Goal: Information Seeking & Learning: Learn about a topic

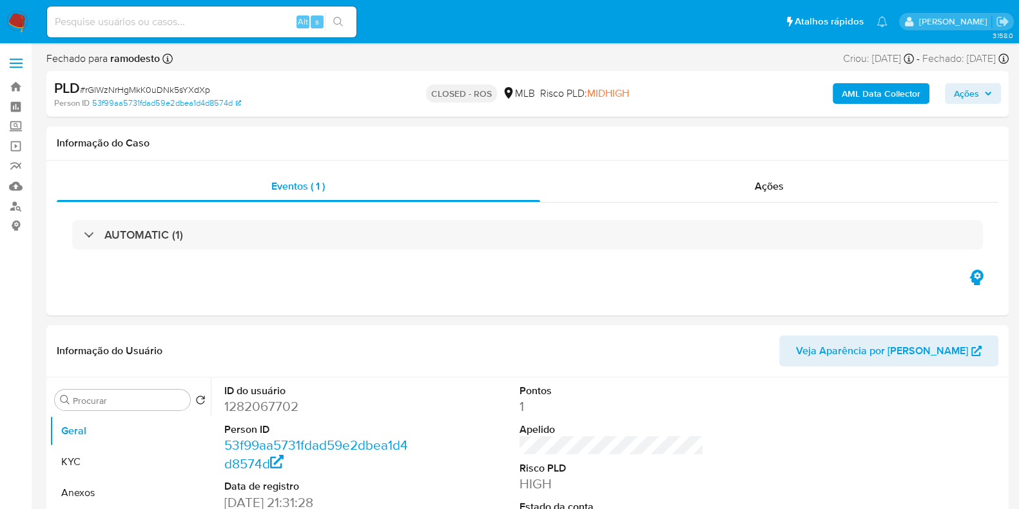
select select "10"
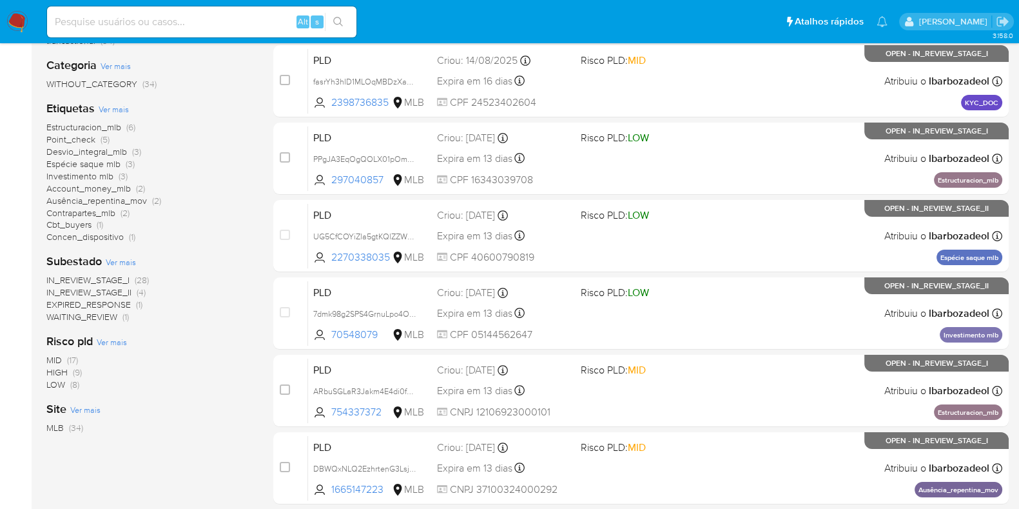
scroll to position [226, 0]
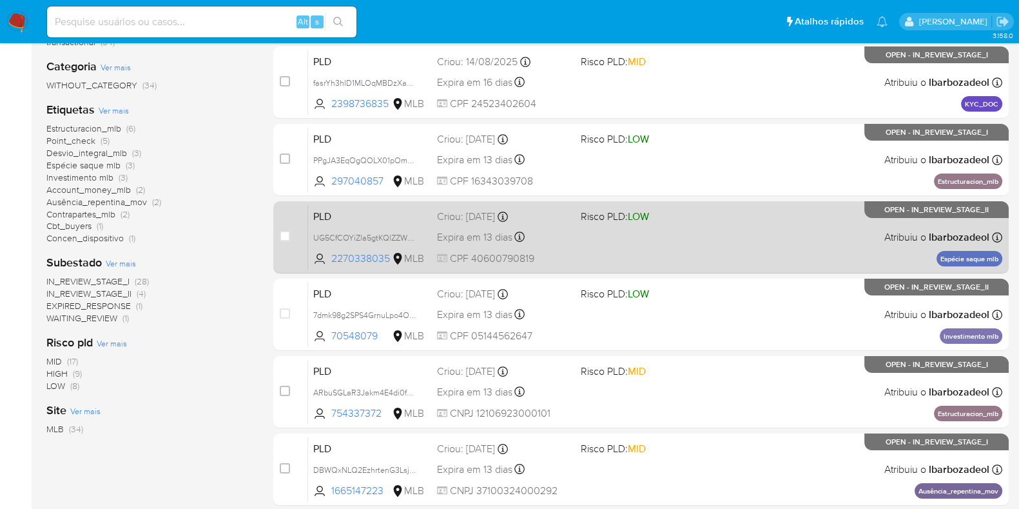
click at [717, 249] on div "PLD UG5CfCOYiZla5gtKQlZZWEWE 2270338035 MLB Risco PLD: LOW Criou: 12/08/2025 Cr…" at bounding box center [655, 236] width 694 height 65
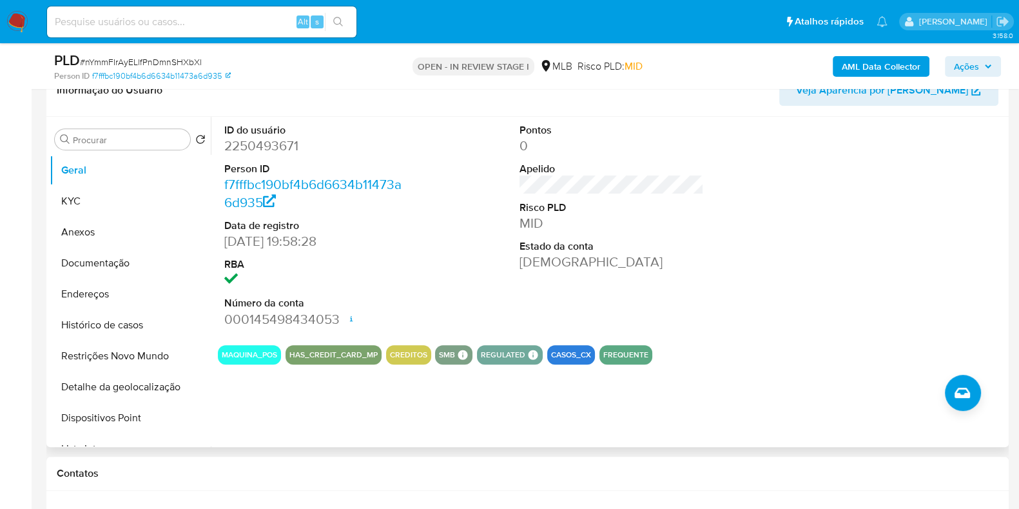
scroll to position [730, 0]
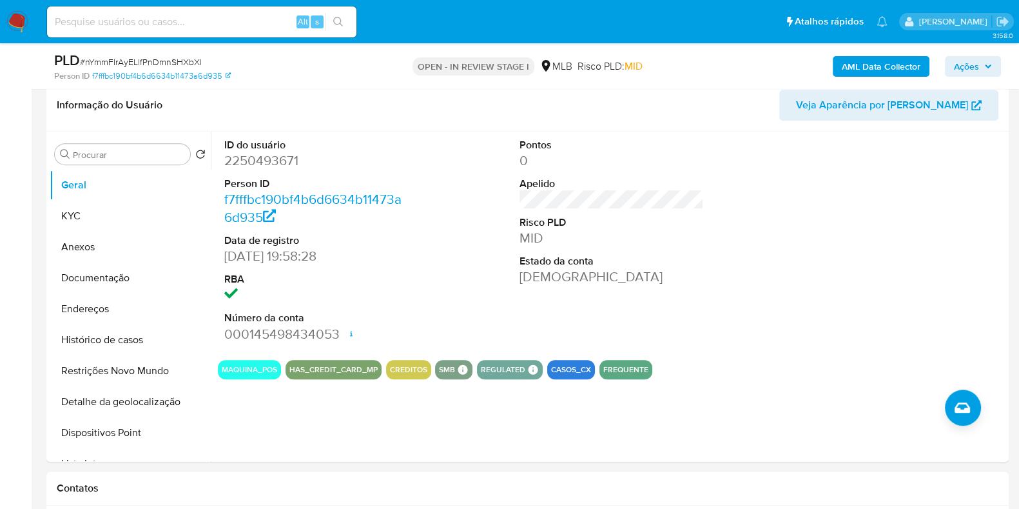
click at [974, 66] on span "Ações" at bounding box center [966, 66] width 25 height 21
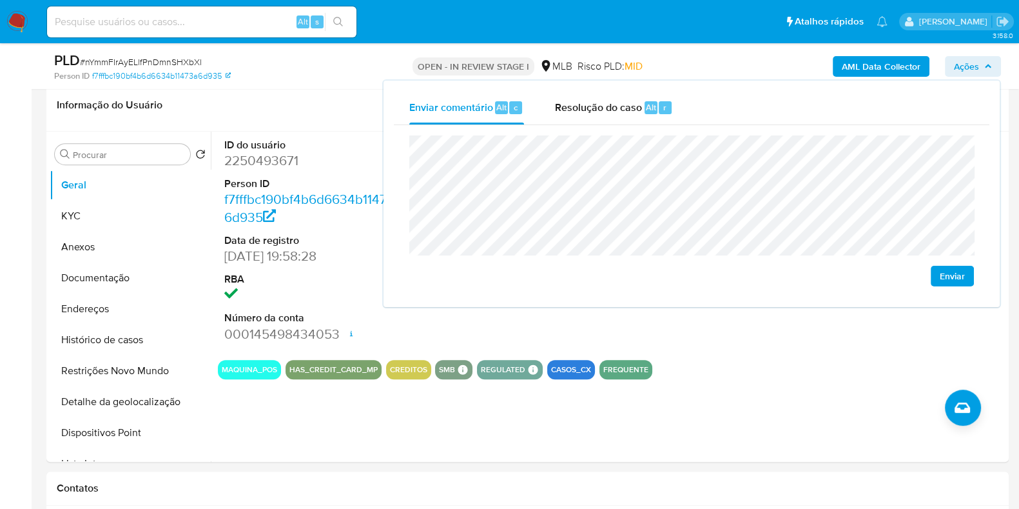
click at [973, 66] on span "Ações" at bounding box center [966, 66] width 25 height 21
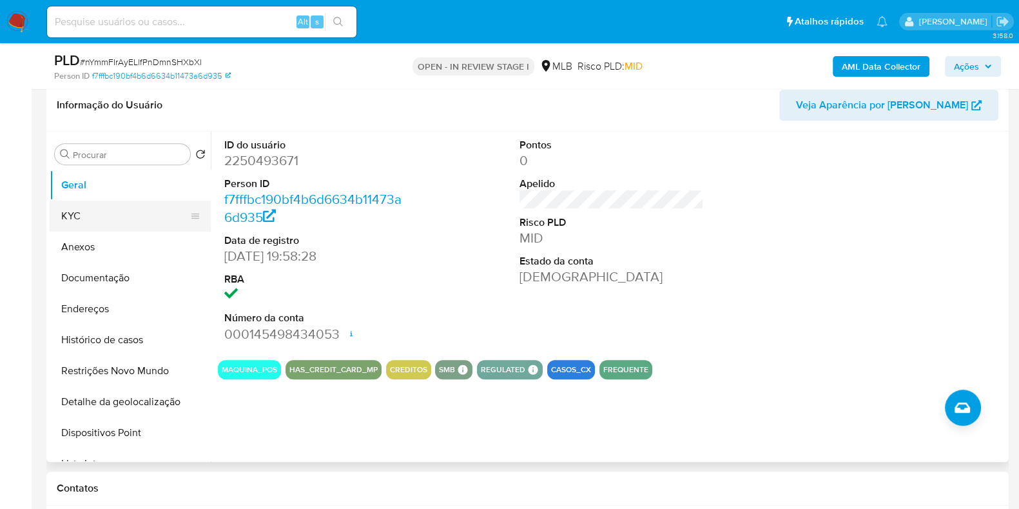
click at [135, 212] on button "KYC" at bounding box center [125, 215] width 151 height 31
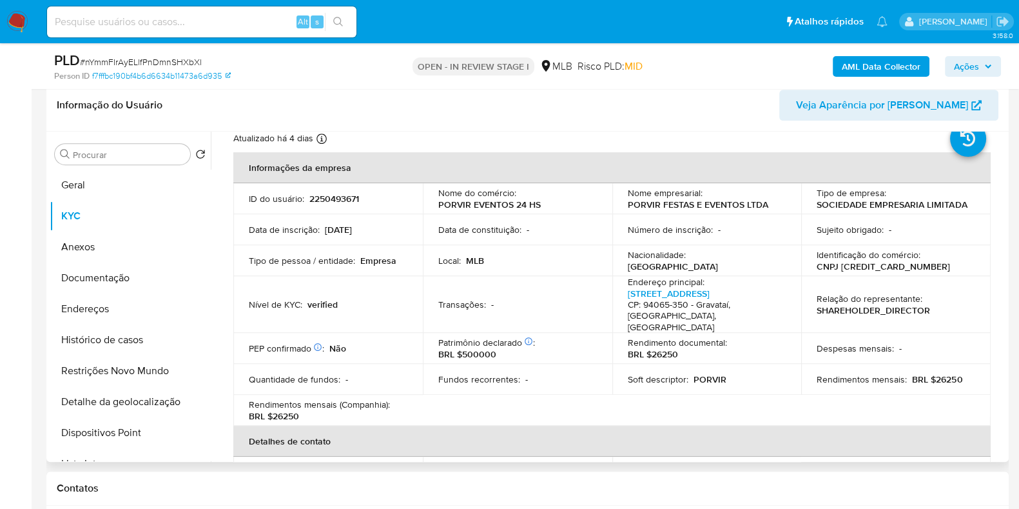
scroll to position [42, 0]
click at [118, 175] on button "Geral" at bounding box center [125, 185] width 151 height 31
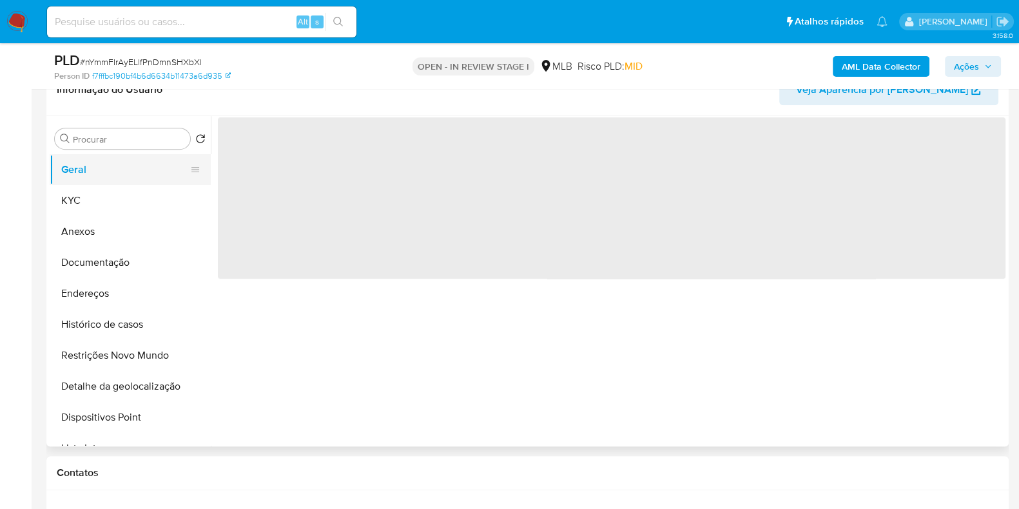
scroll to position [0, 0]
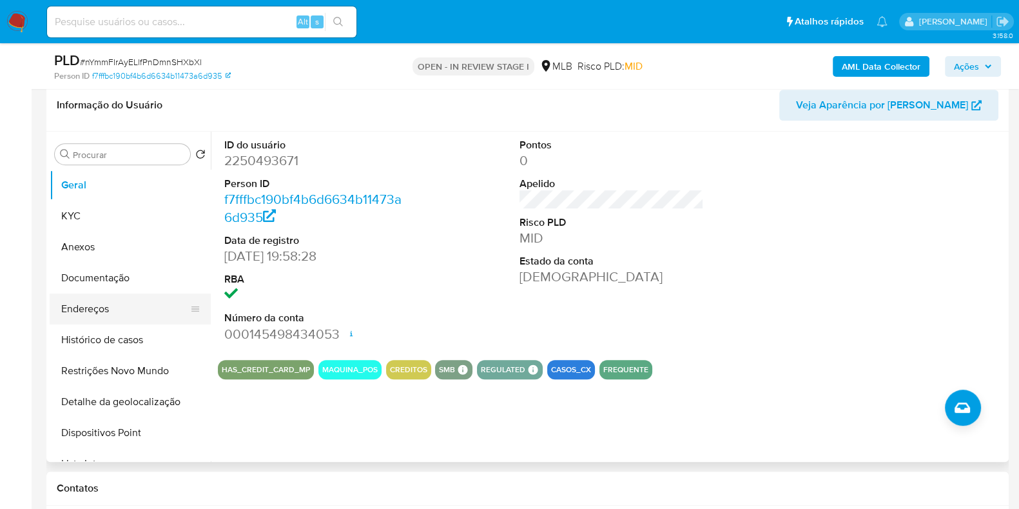
click at [123, 300] on button "Endereços" at bounding box center [125, 308] width 151 height 31
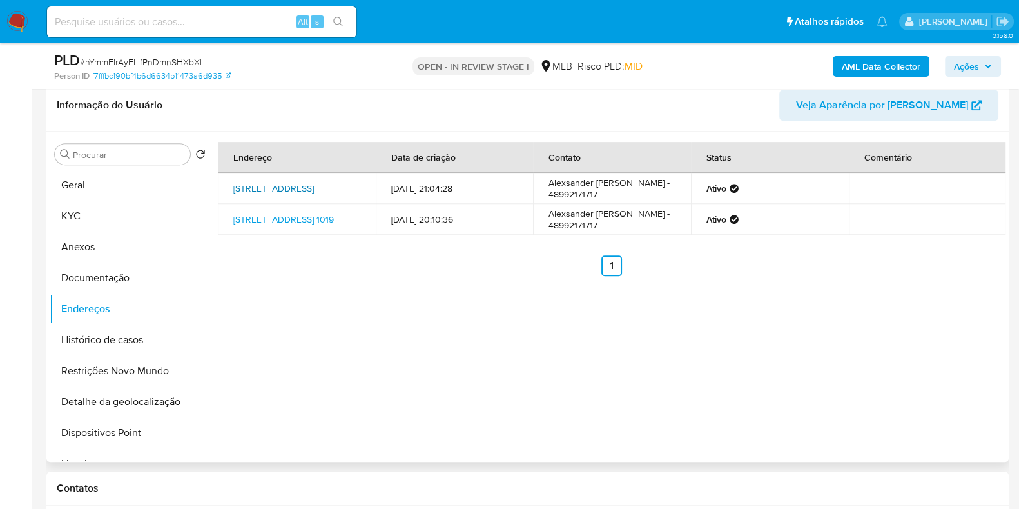
click at [259, 182] on link "Rua Samambaia 271, Esteio, Rio Grande Do Sul, 93295780, Brasil 271" at bounding box center [273, 188] width 81 height 13
click at [273, 224] on link "Rua Dom Vitório Monego 1019, Gravataí, Rio Grande Do Sul, 94065350, Brasil 1019" at bounding box center [283, 219] width 101 height 13
click at [124, 270] on button "Documentação" at bounding box center [125, 277] width 151 height 31
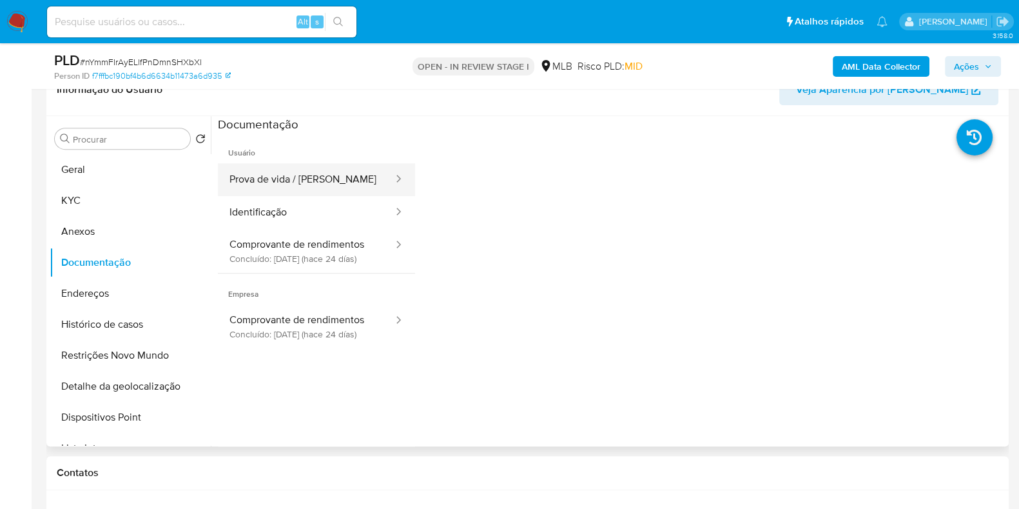
click at [313, 175] on button "Prova de vida / Selfie" at bounding box center [306, 179] width 177 height 33
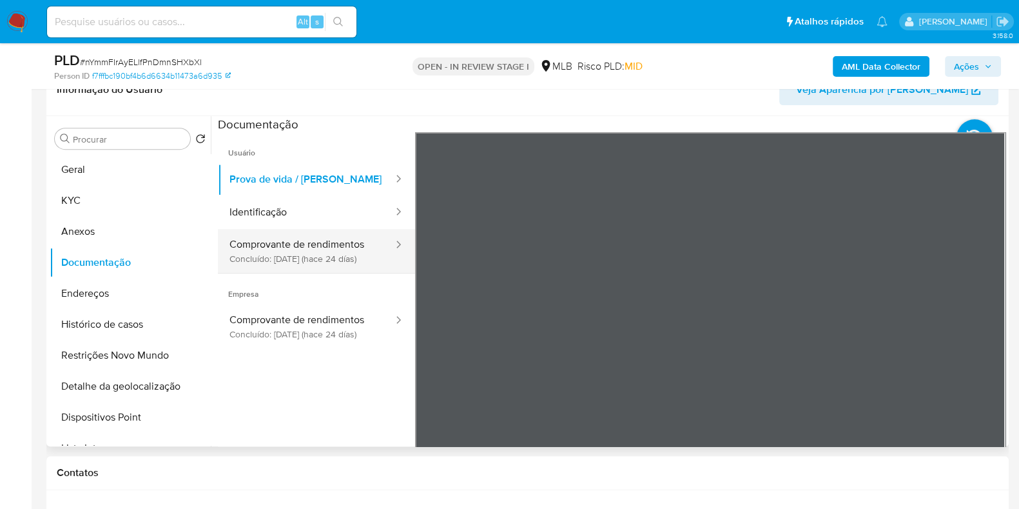
drag, startPoint x: 304, startPoint y: 231, endPoint x: 311, endPoint y: 243, distance: 13.9
click at [311, 243] on button "Comprovante de rendimentos Concluído: 19/08/2025 (hace 24 días)" at bounding box center [306, 251] width 177 height 44
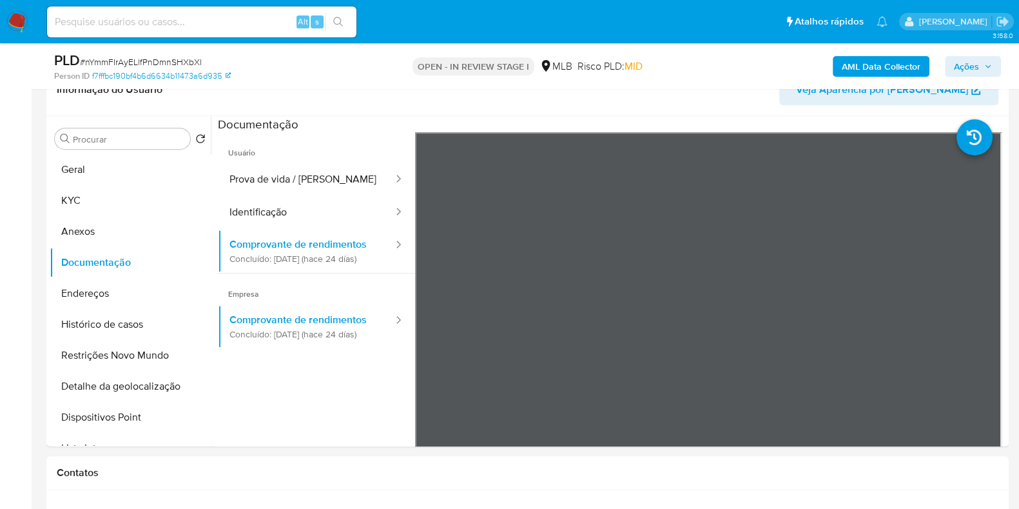
click at [989, 68] on icon "button" at bounding box center [988, 67] width 8 height 8
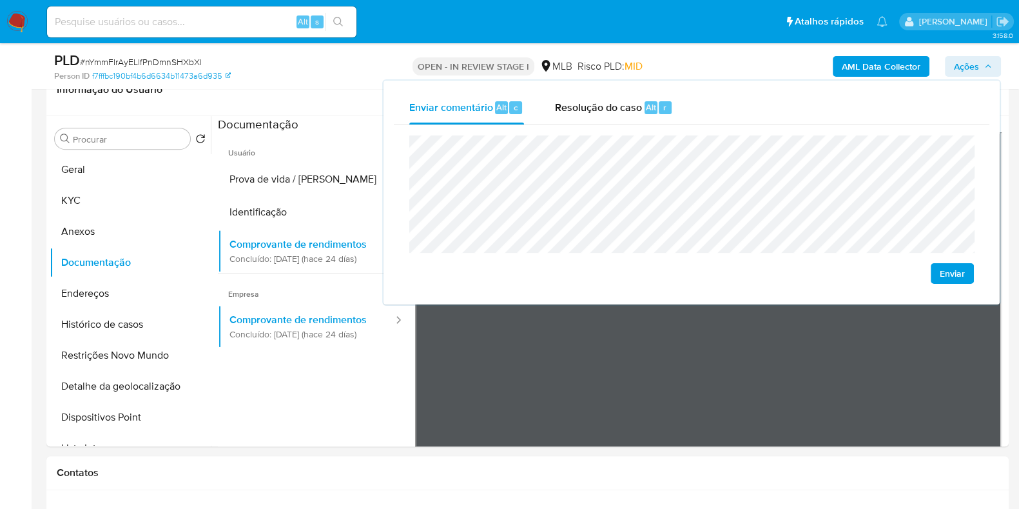
click at [989, 64] on icon "button" at bounding box center [988, 67] width 8 height 8
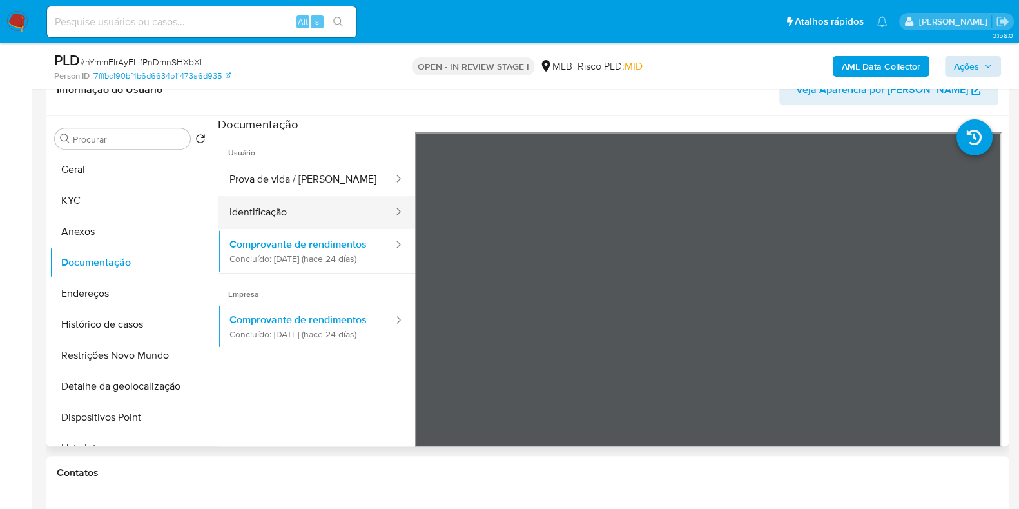
click at [355, 206] on button "Identificação" at bounding box center [306, 212] width 177 height 33
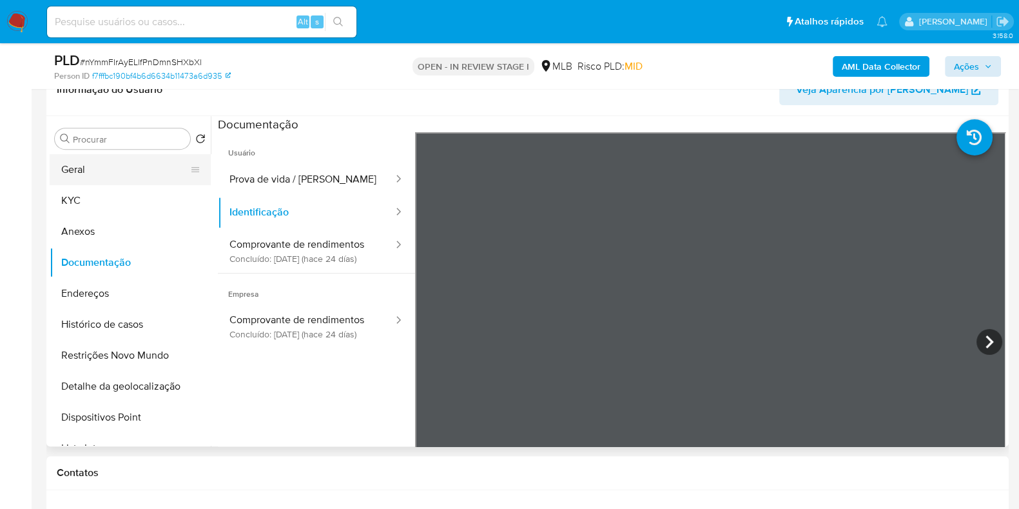
click at [83, 170] on button "Geral" at bounding box center [125, 169] width 151 height 31
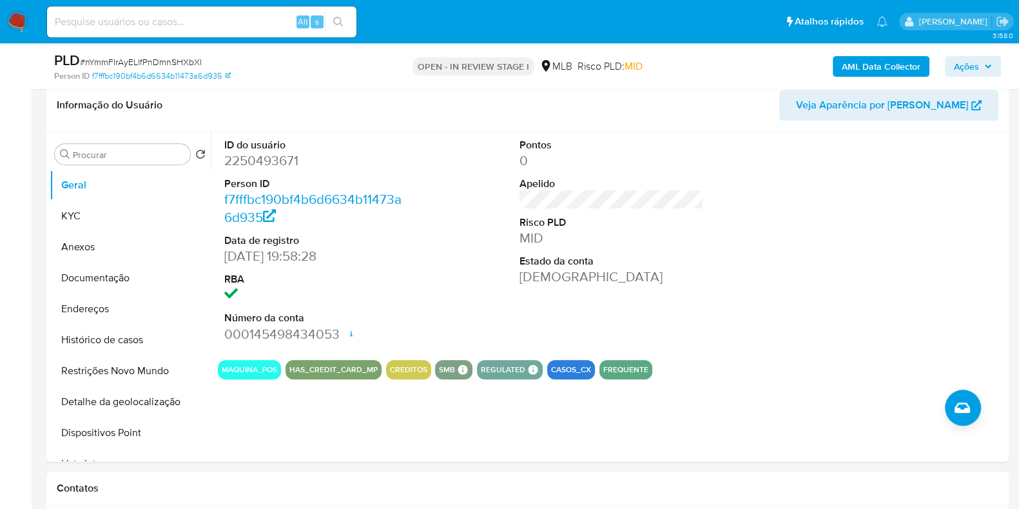
click at [959, 68] on span "Ações" at bounding box center [966, 66] width 25 height 21
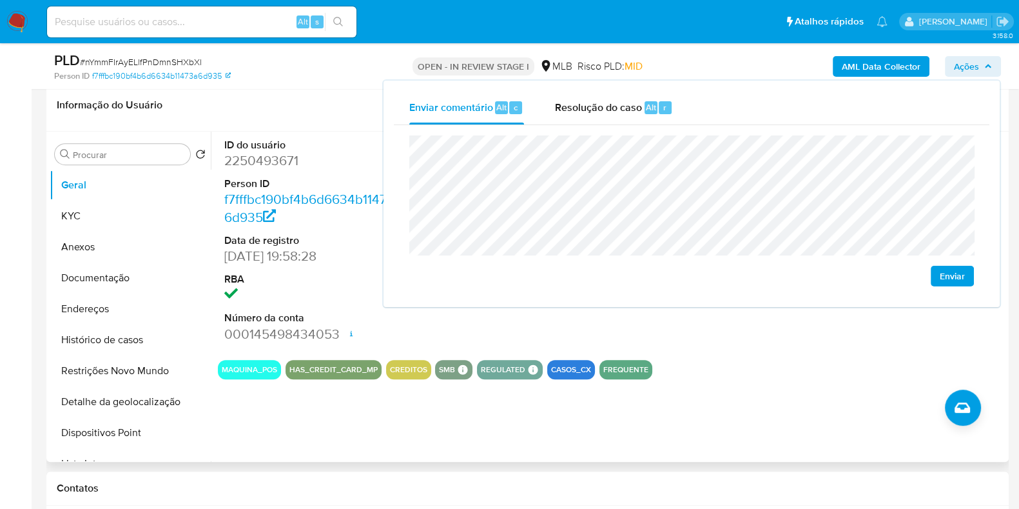
click at [306, 132] on div "ID do usuário 2250493671 Person ID f7fffbc190bf4b6d6634b11473a6d935 Data de reg…" at bounding box center [316, 241] width 197 height 218
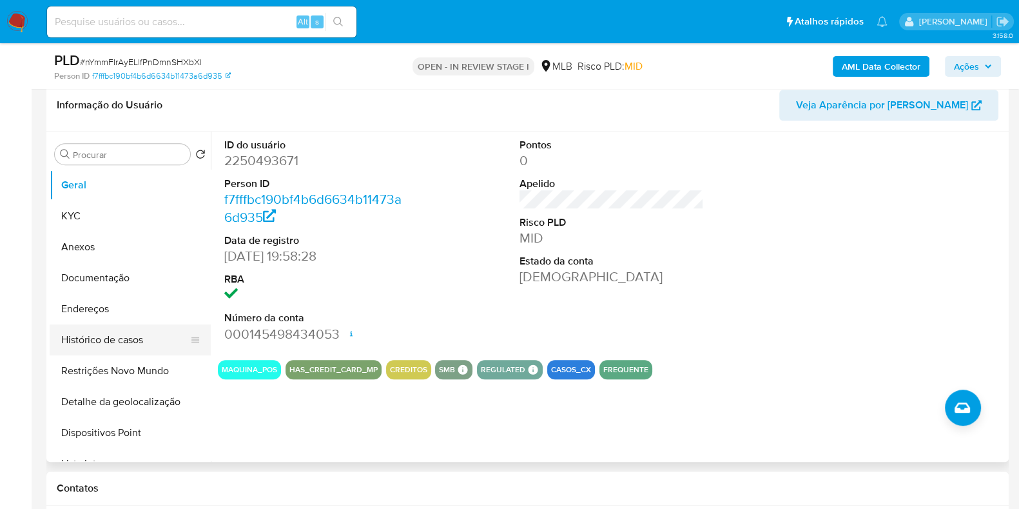
click at [116, 346] on button "Histórico de casos" at bounding box center [125, 339] width 151 height 31
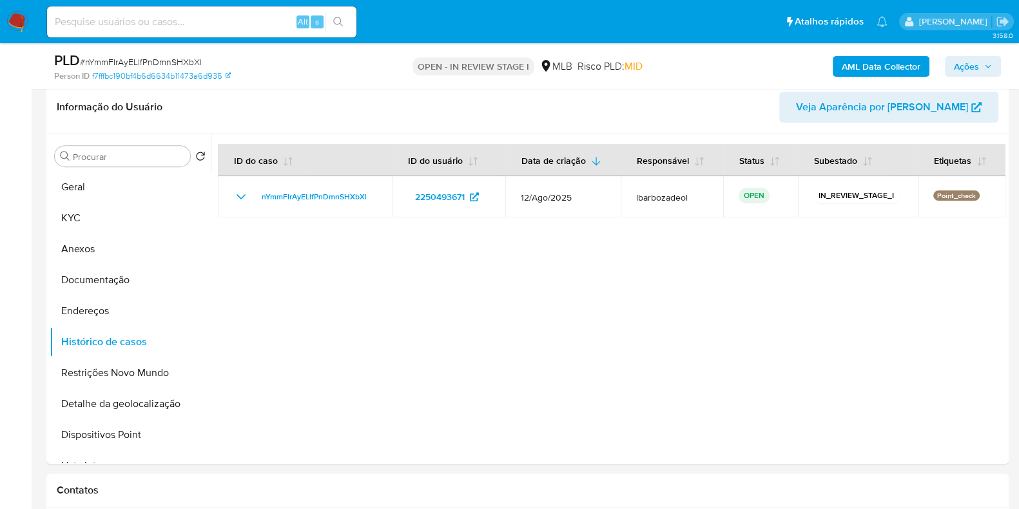
scroll to position [713, 0]
click at [125, 269] on button "Documentação" at bounding box center [125, 279] width 151 height 31
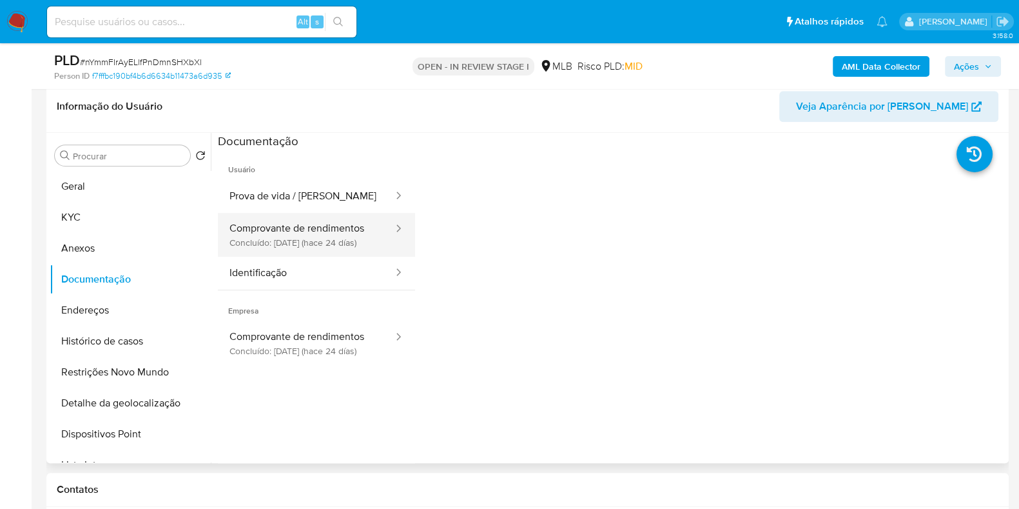
click at [353, 240] on button "Comprovante de rendimentos Concluído: 19/08/2025 (hace 24 días)" at bounding box center [306, 235] width 177 height 44
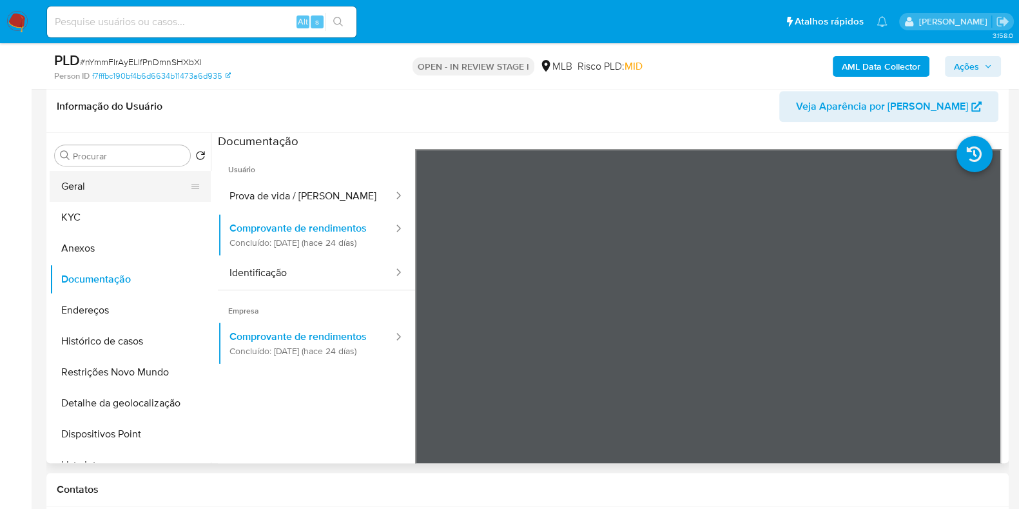
click at [129, 187] on button "Geral" at bounding box center [125, 186] width 151 height 31
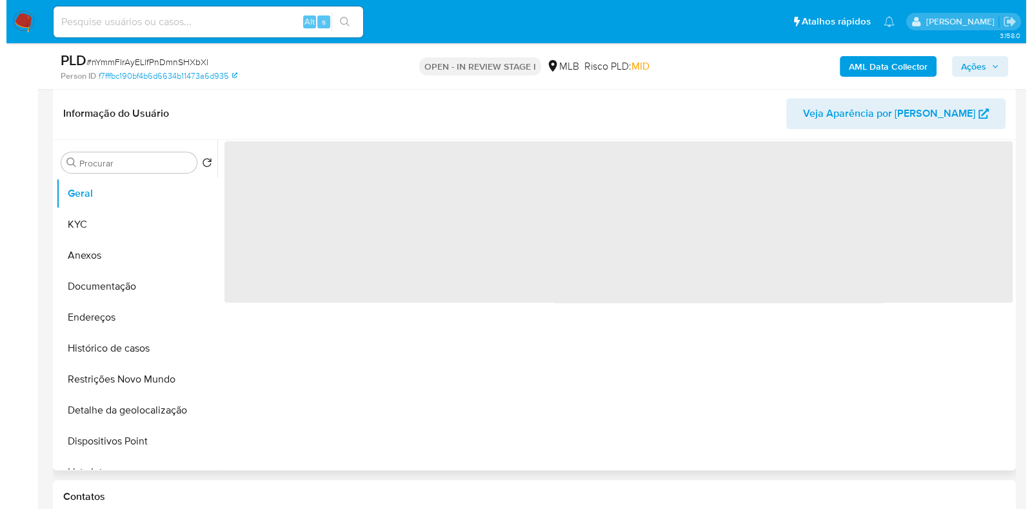
scroll to position [705, 0]
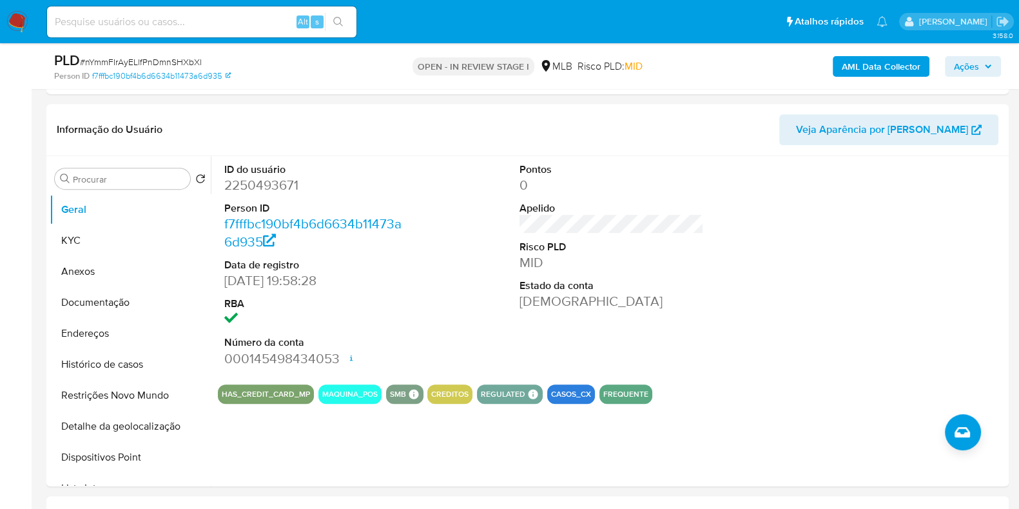
click at [155, 241] on button "KYC" at bounding box center [125, 240] width 151 height 31
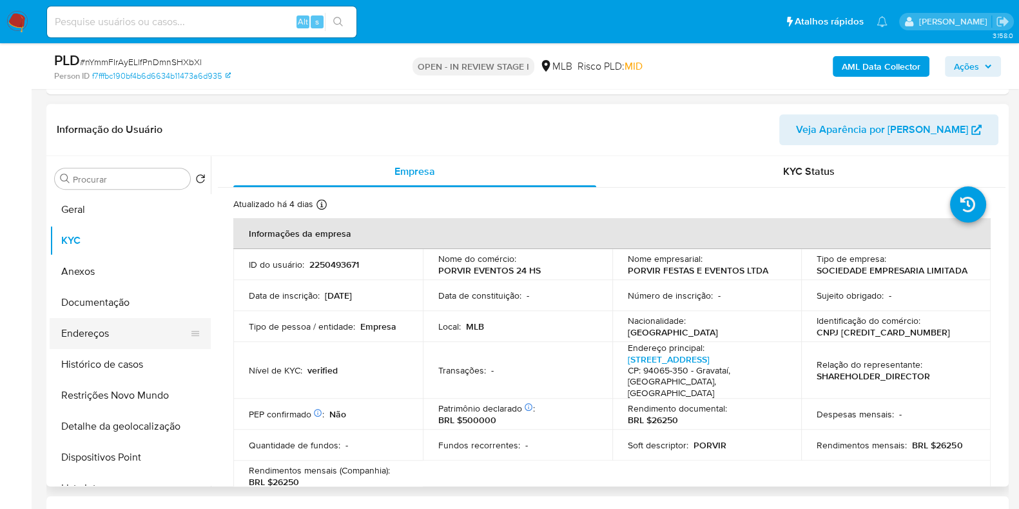
click at [121, 328] on button "Endereços" at bounding box center [125, 333] width 151 height 31
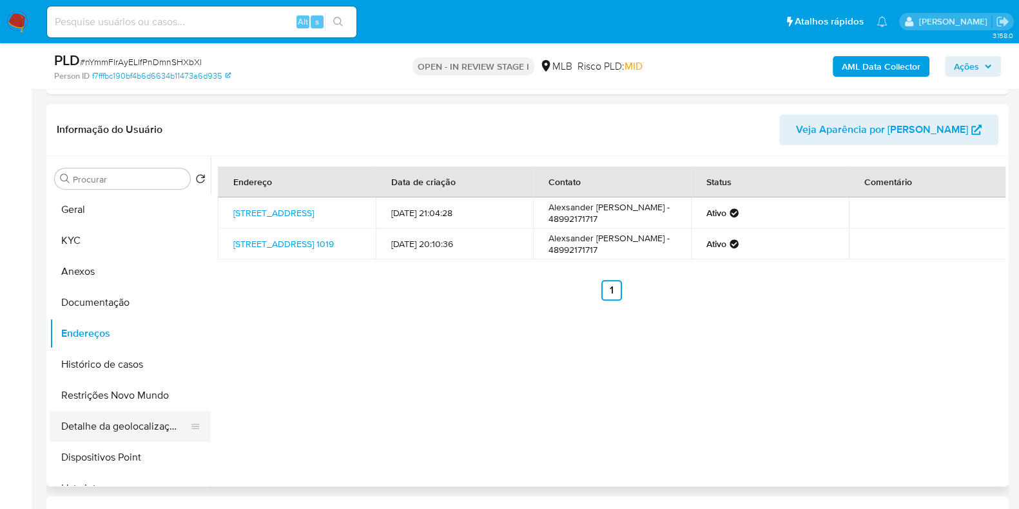
click at [157, 420] on button "Detalhe da geolocalização" at bounding box center [125, 426] width 151 height 31
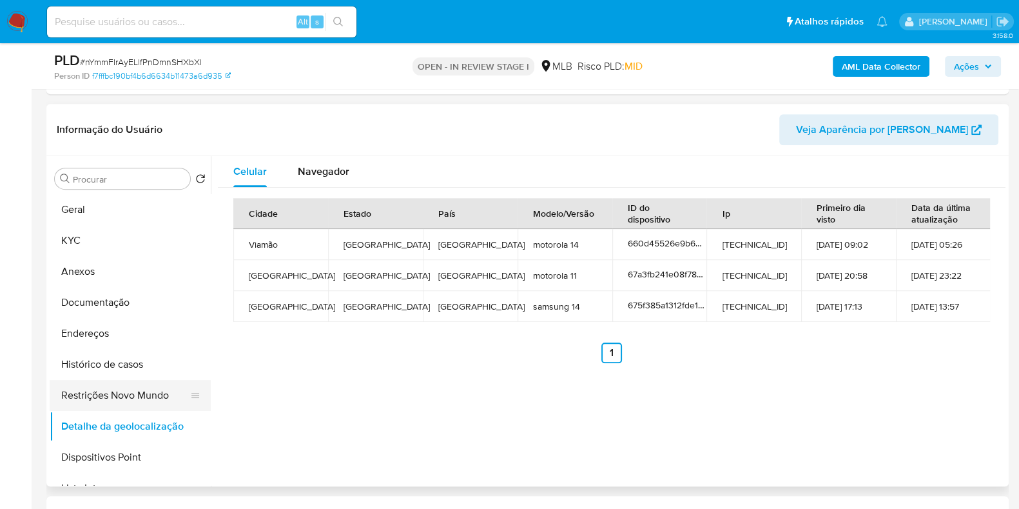
click at [114, 396] on button "Restrições Novo Mundo" at bounding box center [125, 395] width 151 height 31
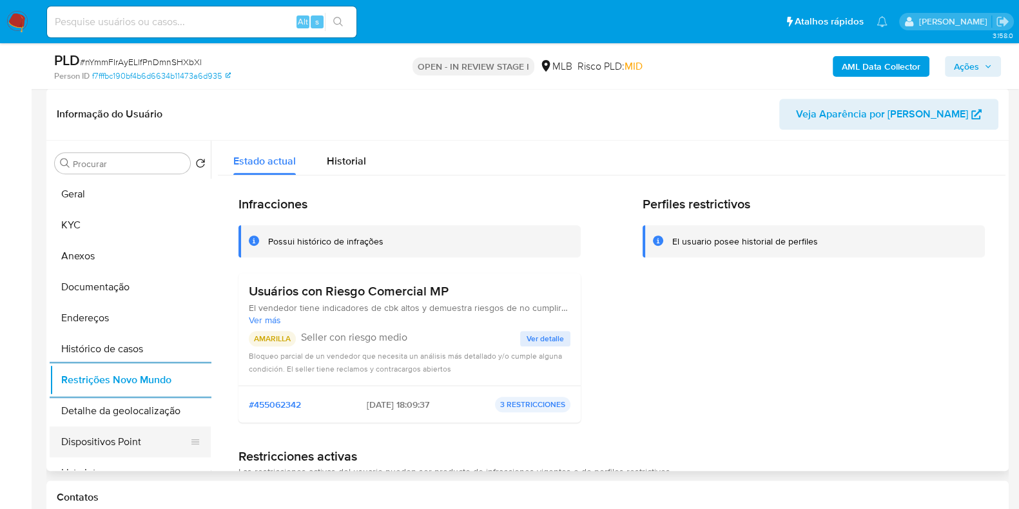
click at [120, 438] on button "Dispositivos Point" at bounding box center [125, 441] width 151 height 31
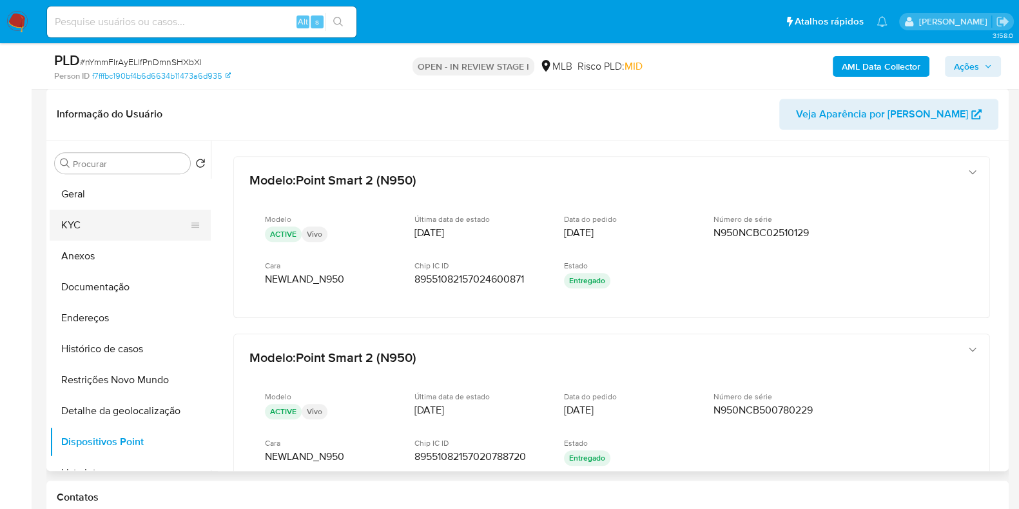
click at [116, 220] on button "KYC" at bounding box center [125, 225] width 151 height 31
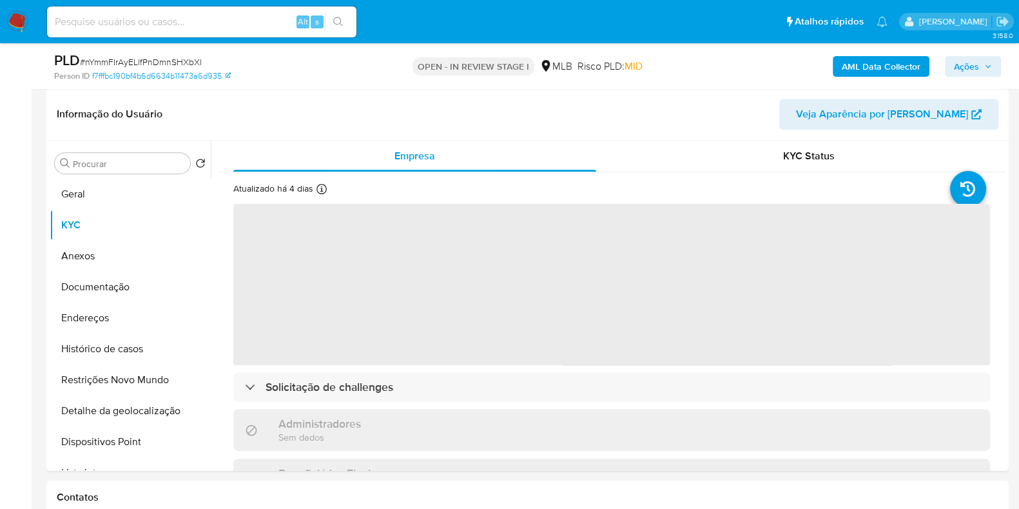
click at [961, 66] on span "Ações" at bounding box center [966, 66] width 25 height 21
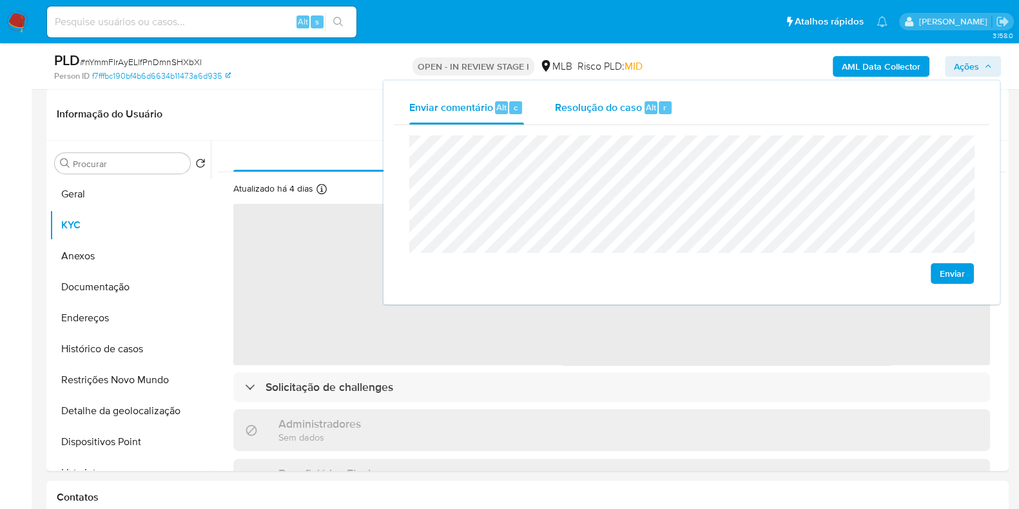
click at [619, 104] on span "Resolução do caso" at bounding box center [598, 106] width 87 height 15
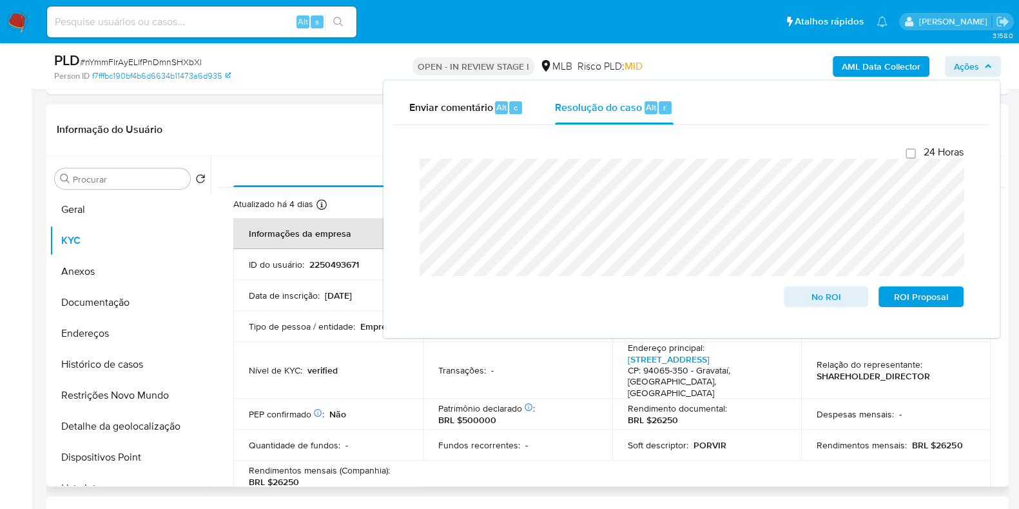
click at [340, 106] on div "Informação do Usuário Veja Aparência por Pessoa" at bounding box center [527, 130] width 963 height 52
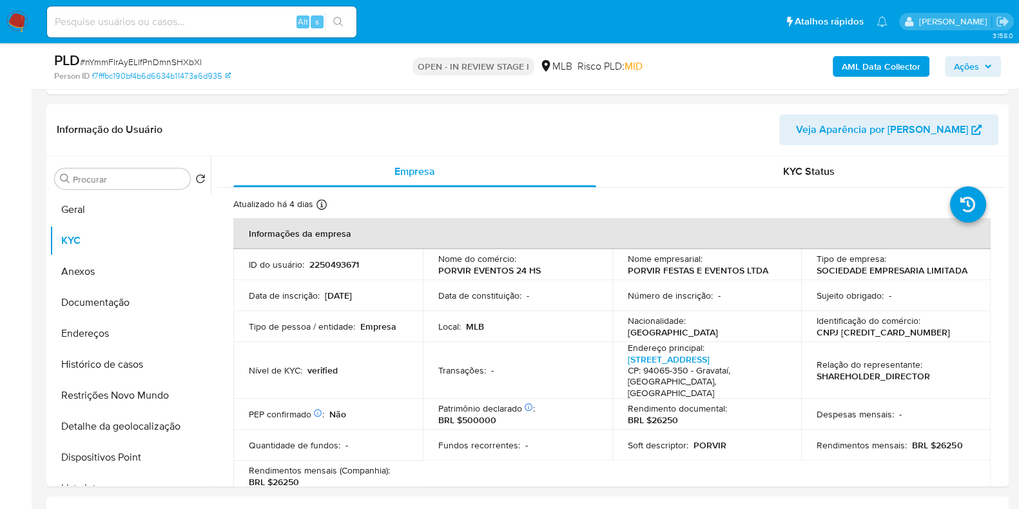
click at [851, 62] on b "AML Data Collector" at bounding box center [881, 66] width 79 height 21
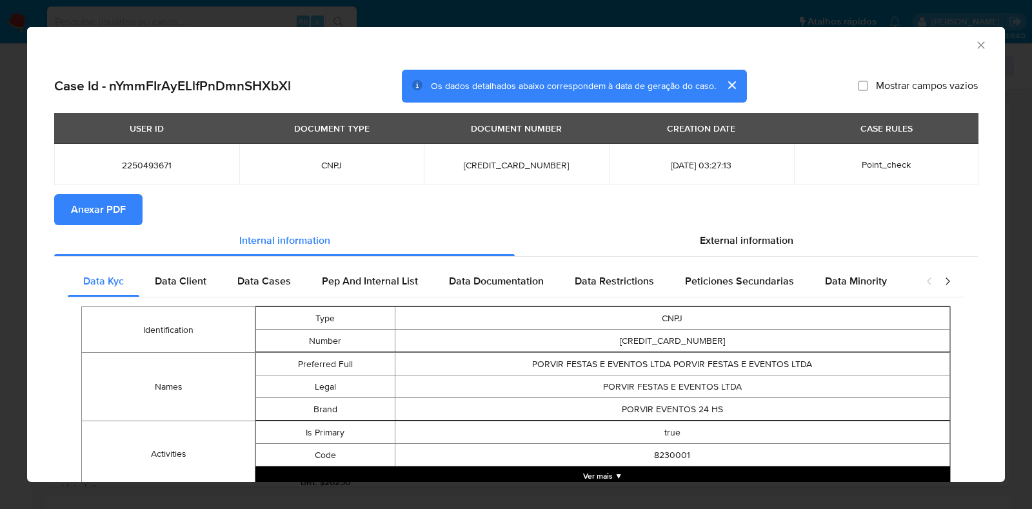
click at [110, 215] on span "Anexar PDF" at bounding box center [98, 209] width 55 height 28
click at [974, 47] on icon "Fechar a janela" at bounding box center [980, 45] width 13 height 13
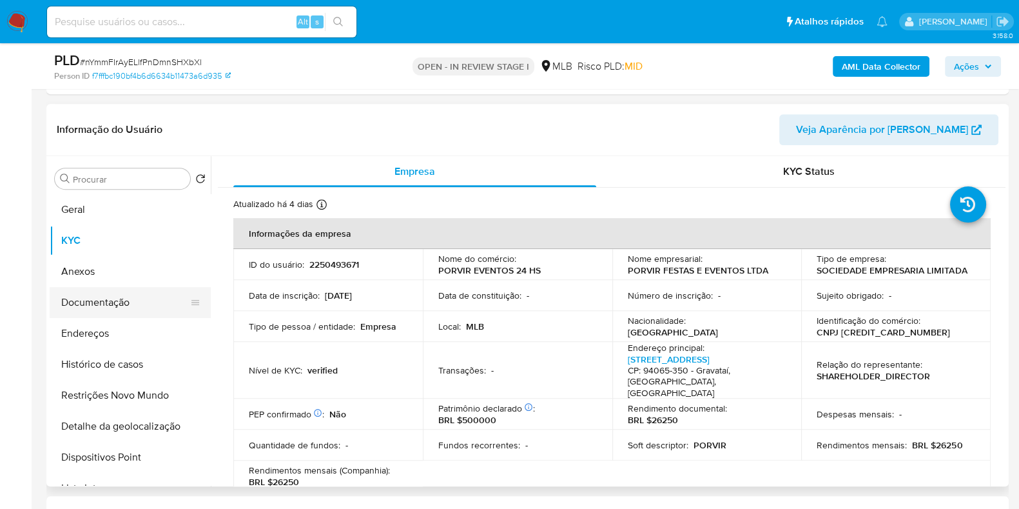
click at [117, 272] on button "Anexos" at bounding box center [130, 271] width 161 height 31
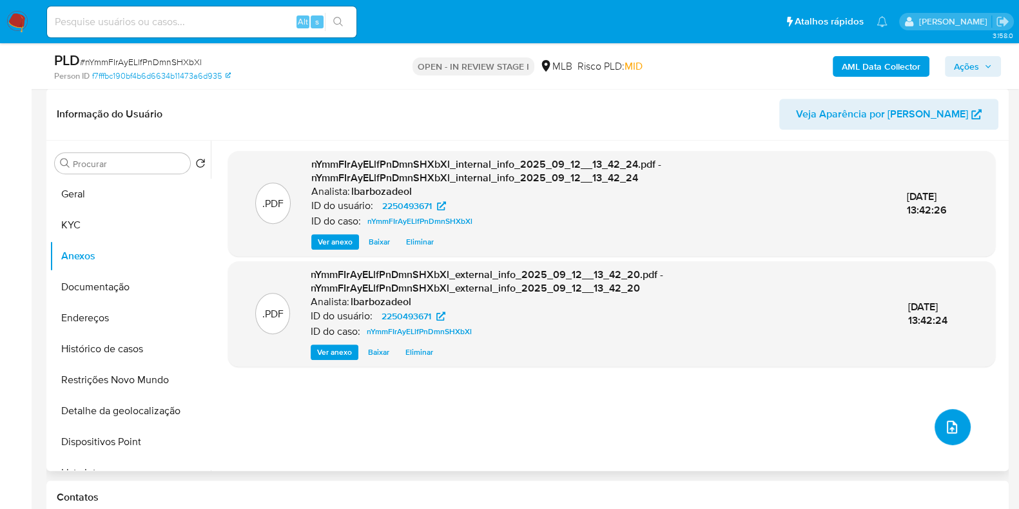
click at [950, 422] on icon "upload-file" at bounding box center [952, 426] width 10 height 13
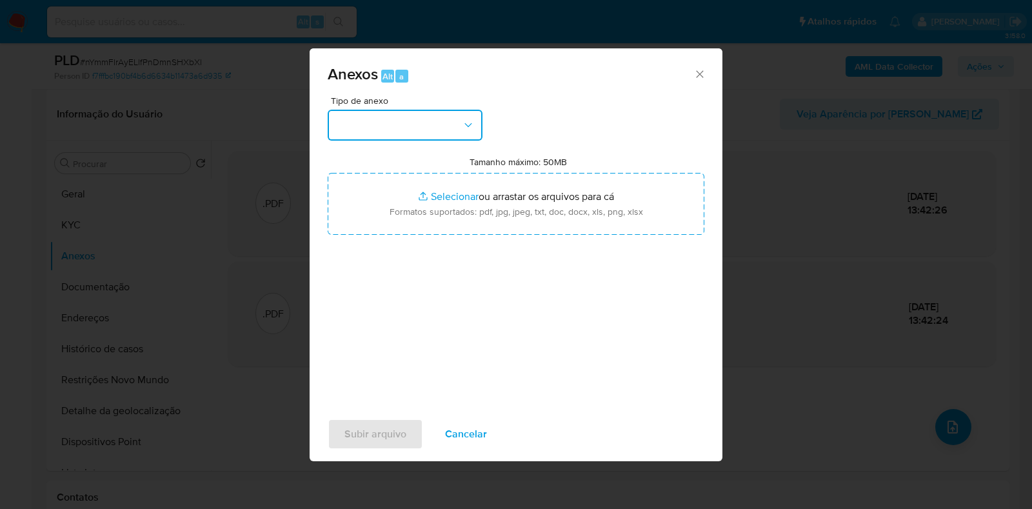
click at [424, 124] on button "button" at bounding box center [405, 125] width 155 height 31
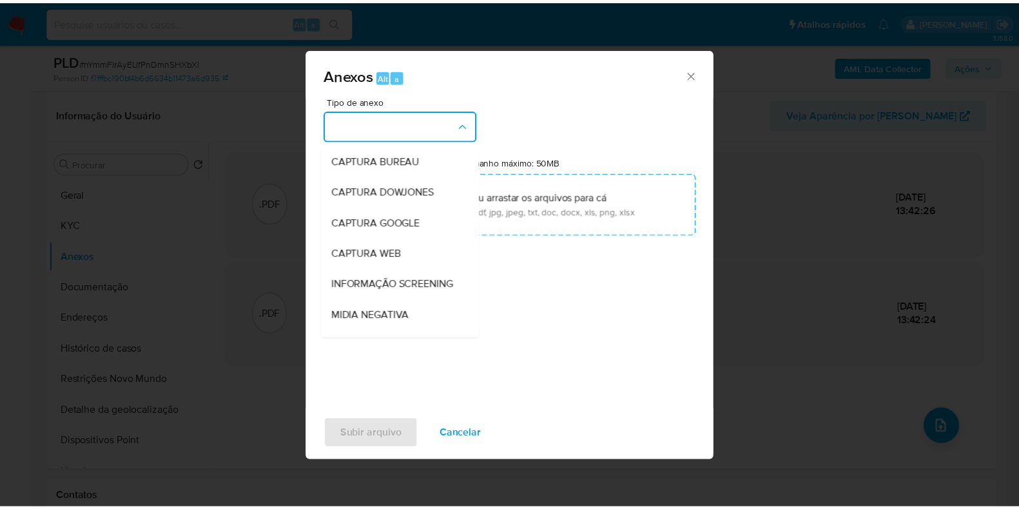
scroll to position [199, 0]
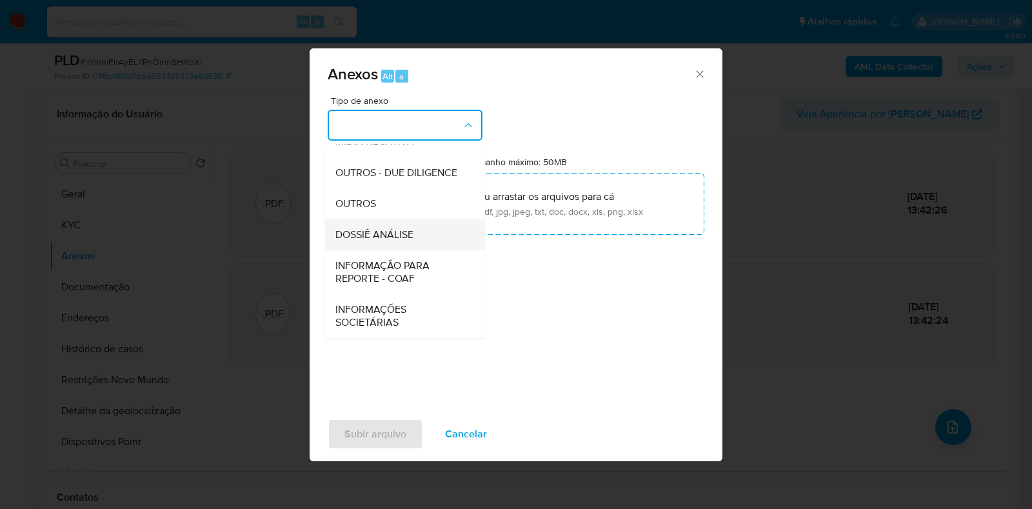
click at [437, 240] on div "DOSSIÊ ANÁLISE" at bounding box center [401, 234] width 132 height 31
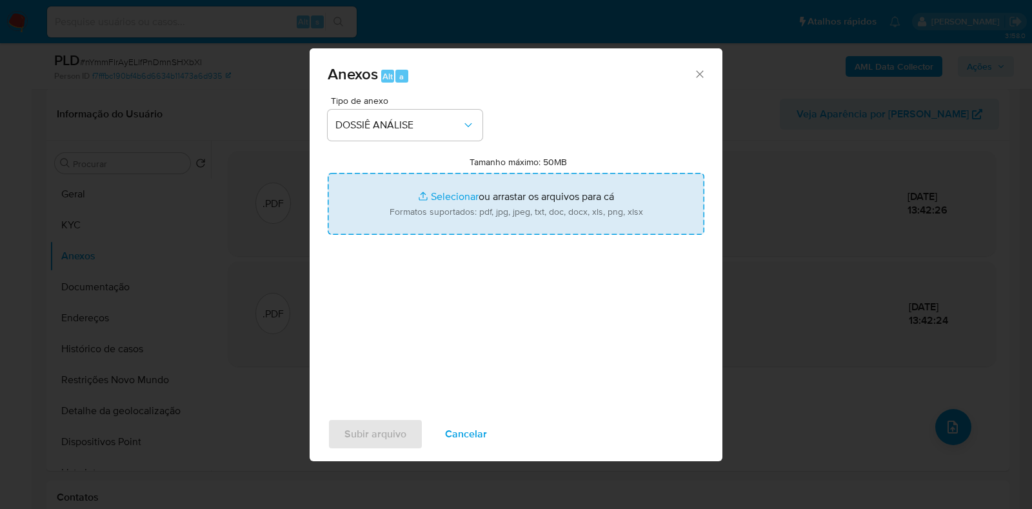
click at [454, 203] on input "Tamanho máximo: 50MB Selecionar arquivos" at bounding box center [516, 204] width 376 height 62
type input "C:\fakepath\SAR - XXXX - CNPJ 58228294000193 - PORVIR FESTAS E EVENTOS LTDA.pdf"
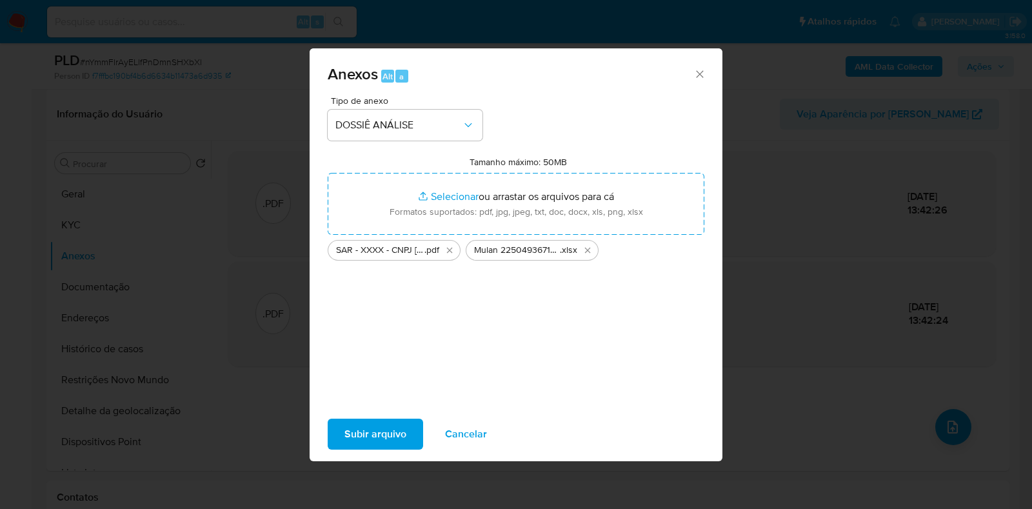
click at [371, 440] on span "Subir arquivo" at bounding box center [375, 434] width 62 height 28
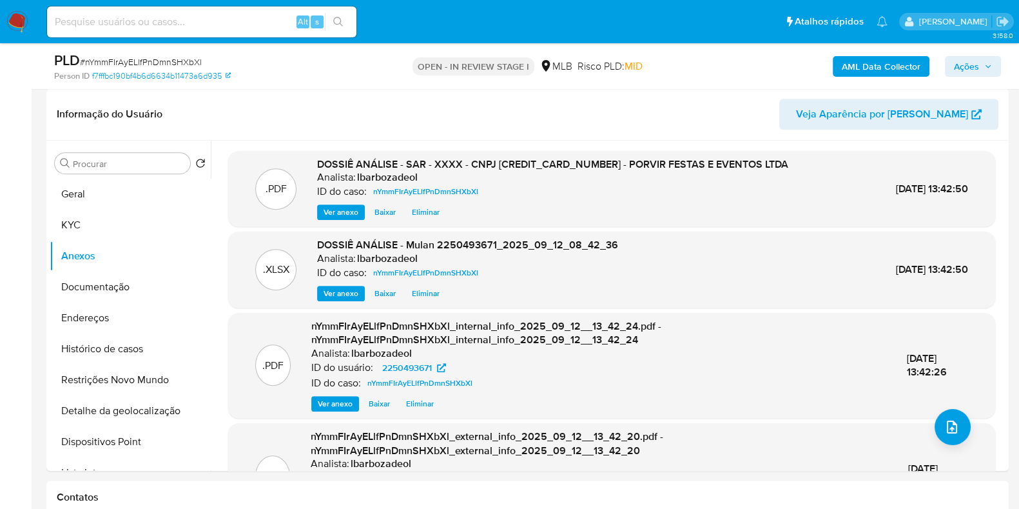
click at [986, 66] on icon "button" at bounding box center [988, 65] width 5 height 3
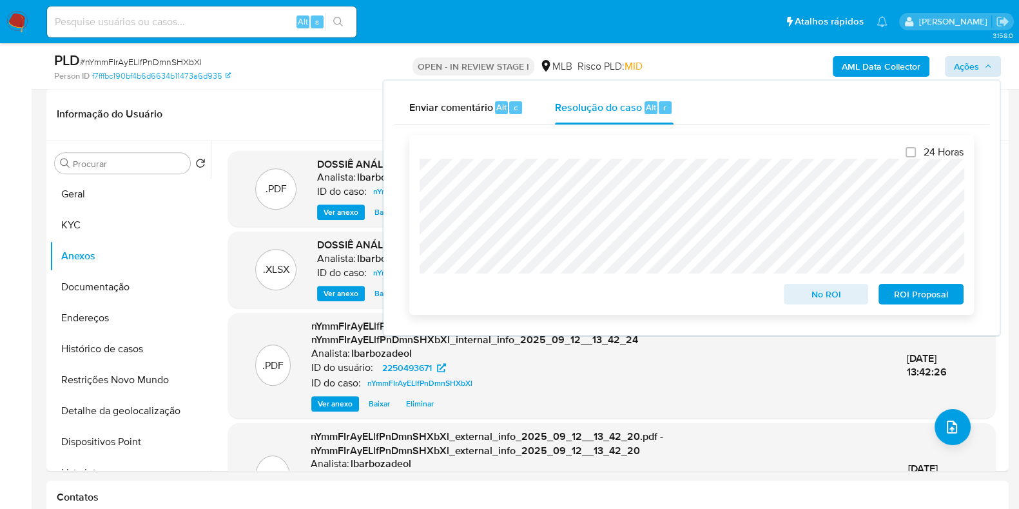
click at [899, 288] on span "ROI Proposal" at bounding box center [921, 294] width 67 height 18
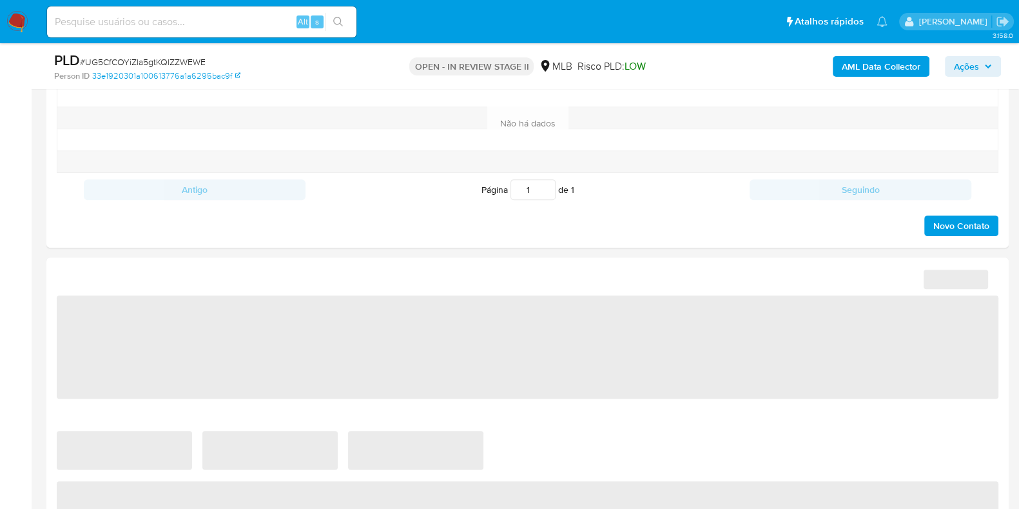
select select "10"
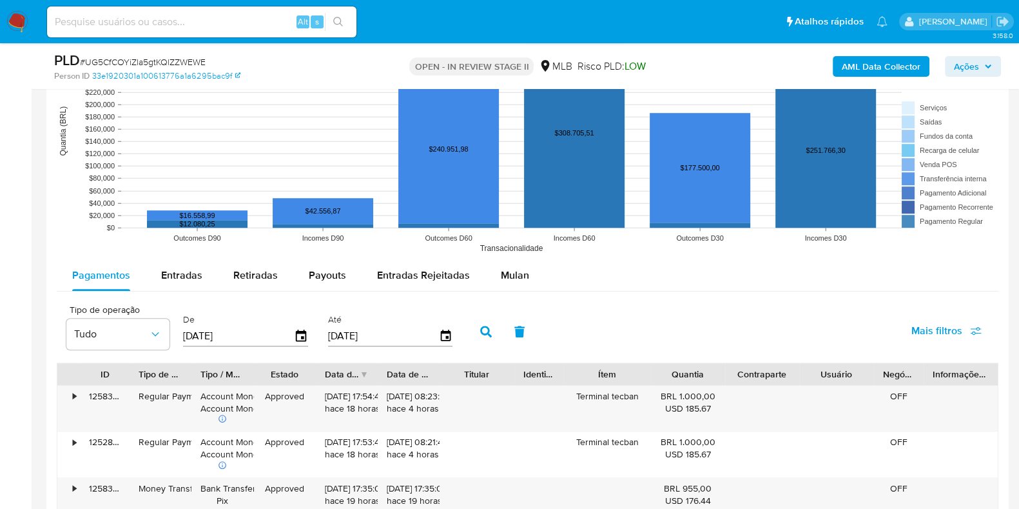
scroll to position [1365, 0]
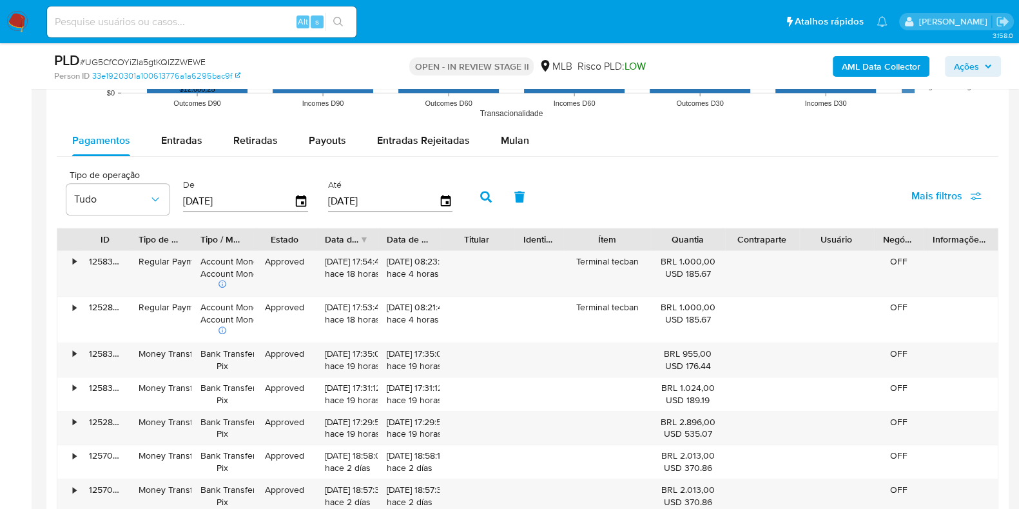
drag, startPoint x: 507, startPoint y: 142, endPoint x: 551, endPoint y: 153, distance: 45.8
click at [507, 142] on span "Mulan" at bounding box center [515, 140] width 28 height 15
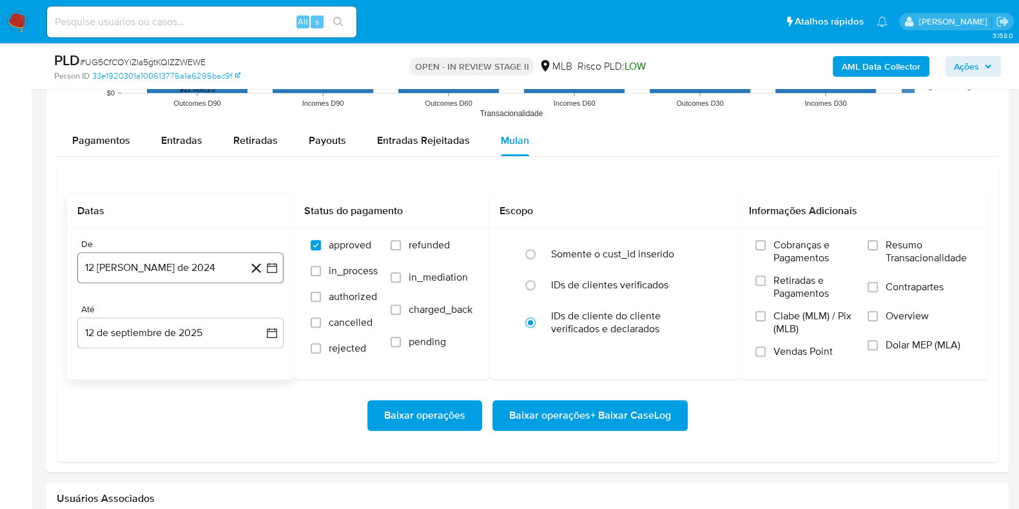
click at [99, 266] on button "12 de agosto de 2024" at bounding box center [180, 267] width 206 height 31
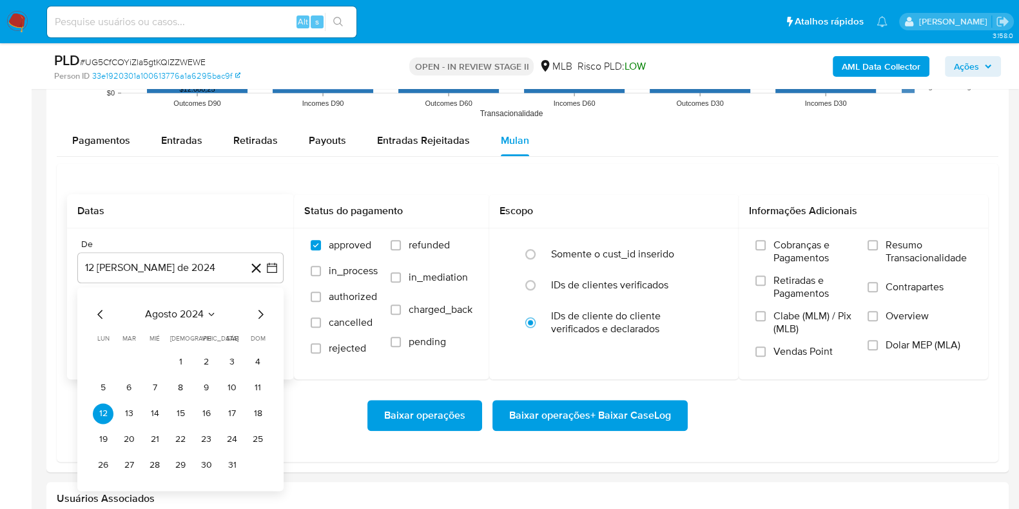
click at [169, 315] on span "agosto 2024" at bounding box center [174, 314] width 59 height 13
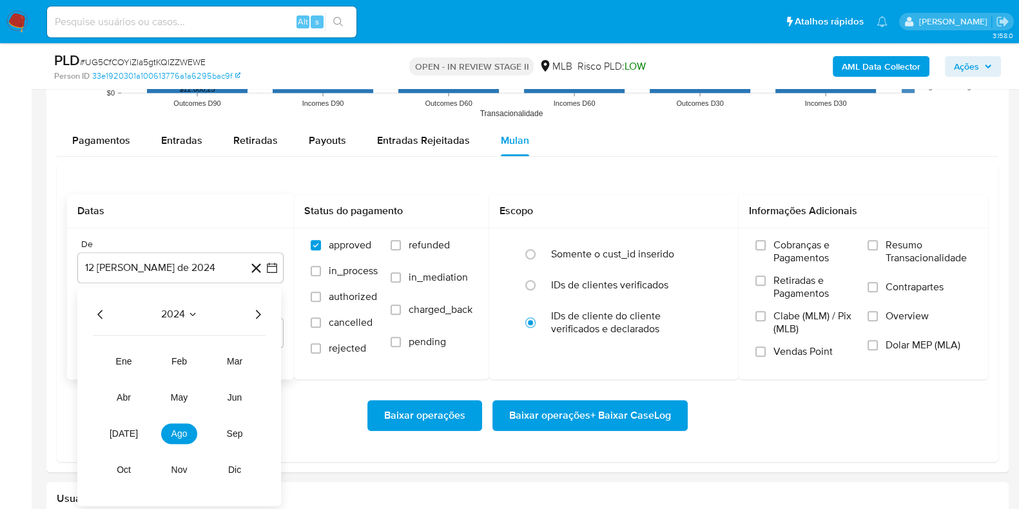
click at [259, 308] on icon "Año siguiente" at bounding box center [257, 313] width 15 height 15
click at [134, 435] on button "jul" at bounding box center [124, 433] width 36 height 21
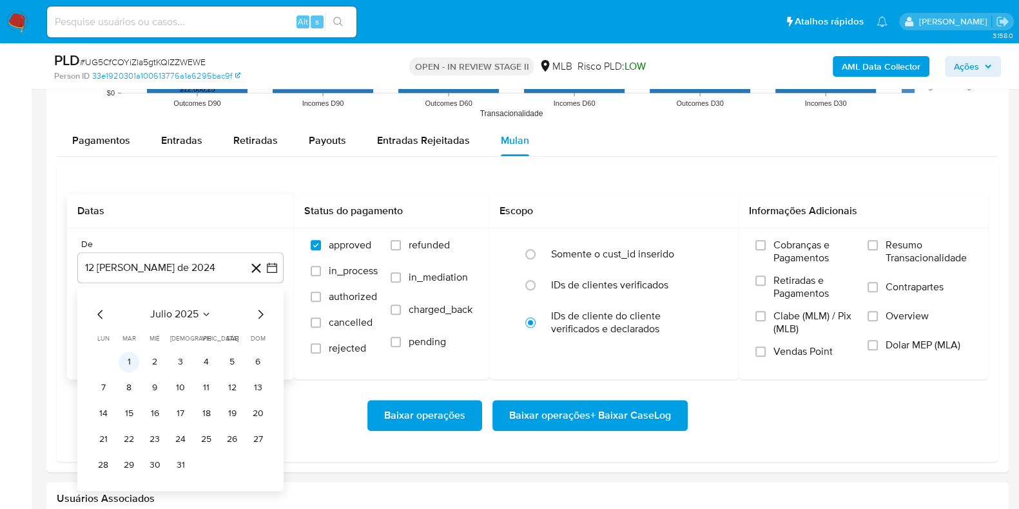
click at [135, 357] on button "1" at bounding box center [129, 361] width 21 height 21
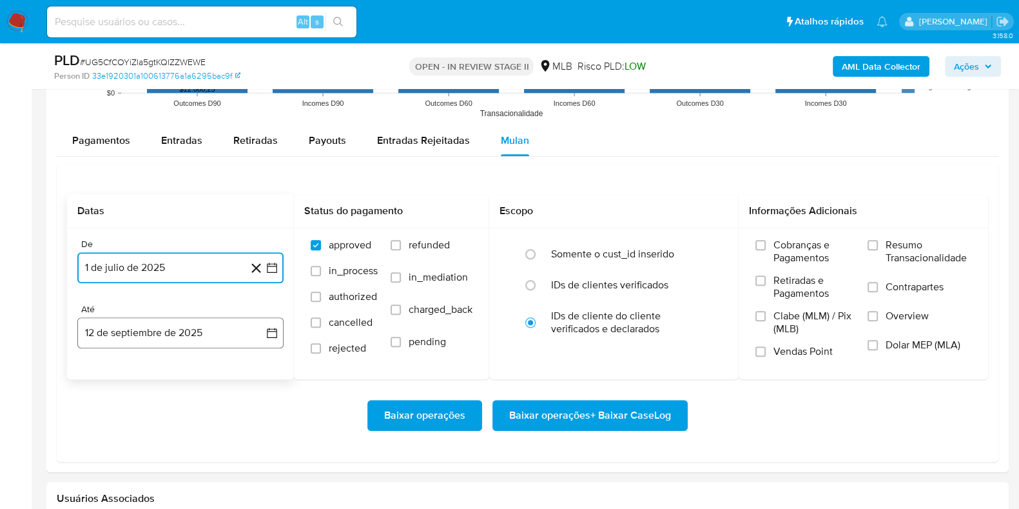
click at [162, 329] on button "12 de septiembre de 2025" at bounding box center [180, 332] width 206 height 31
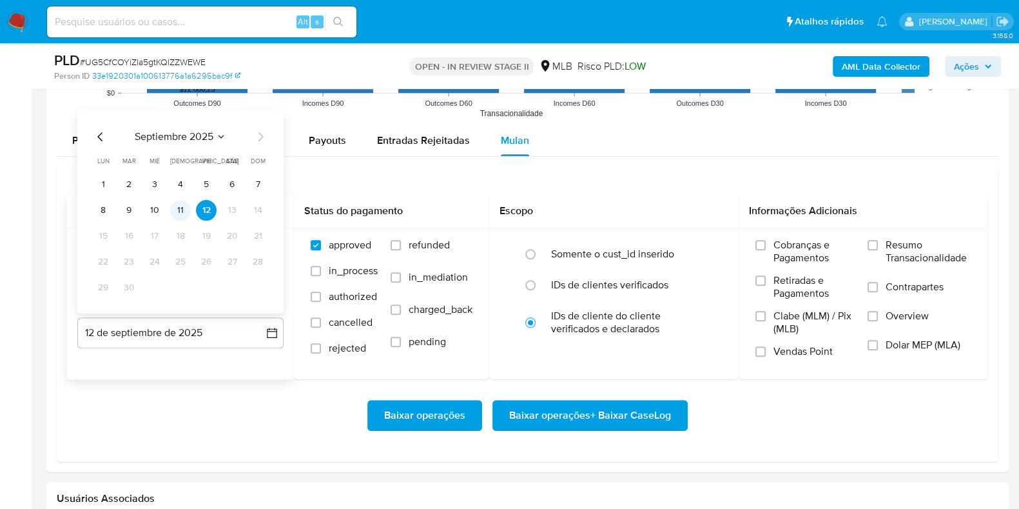
click at [181, 213] on button "11" at bounding box center [180, 209] width 21 height 21
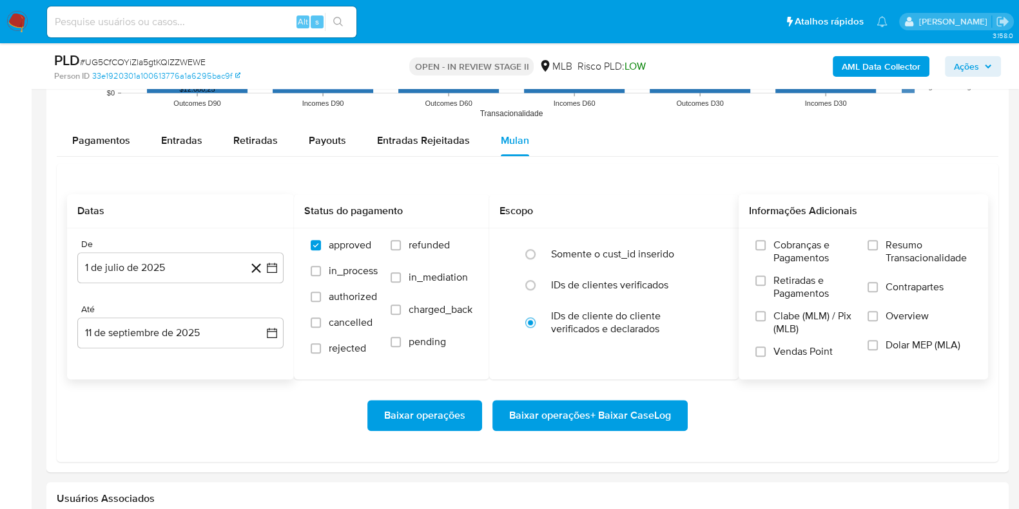
click at [910, 253] on span "Resumo Transacionalidade" at bounding box center [929, 252] width 86 height 26
click at [878, 250] on input "Resumo Transacionalidade" at bounding box center [873, 245] width 10 height 10
click at [610, 420] on span "Baixar operações + Baixar CaseLog" at bounding box center [590, 415] width 162 height 28
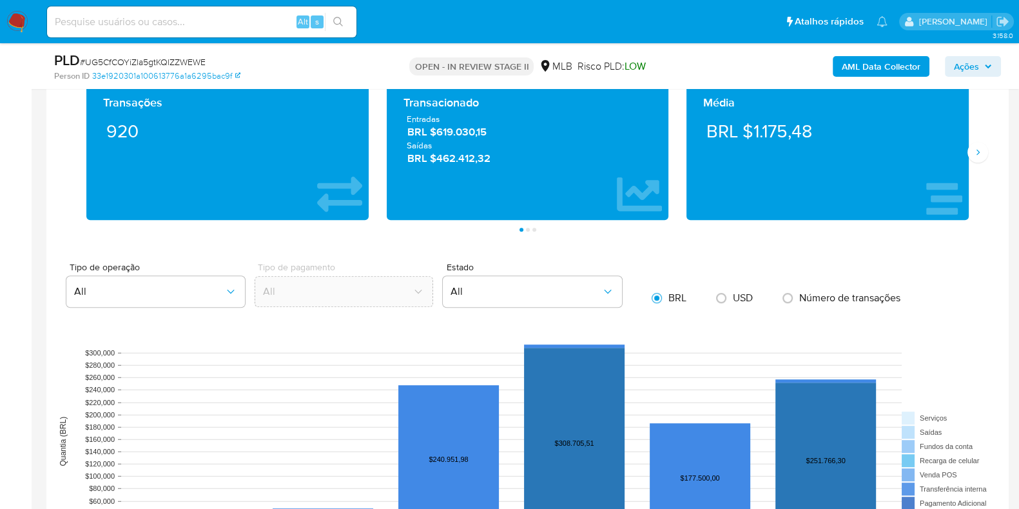
scroll to position [31, 0]
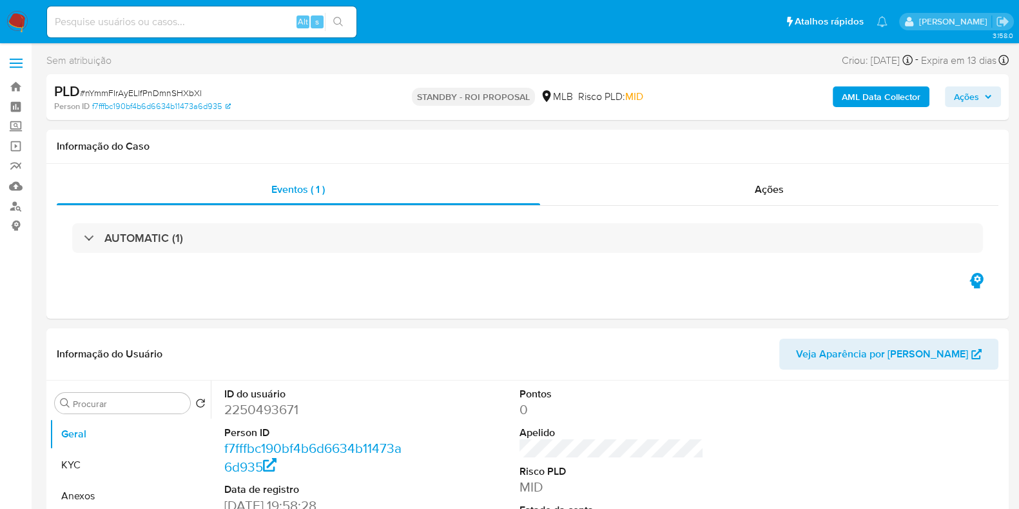
select select "10"
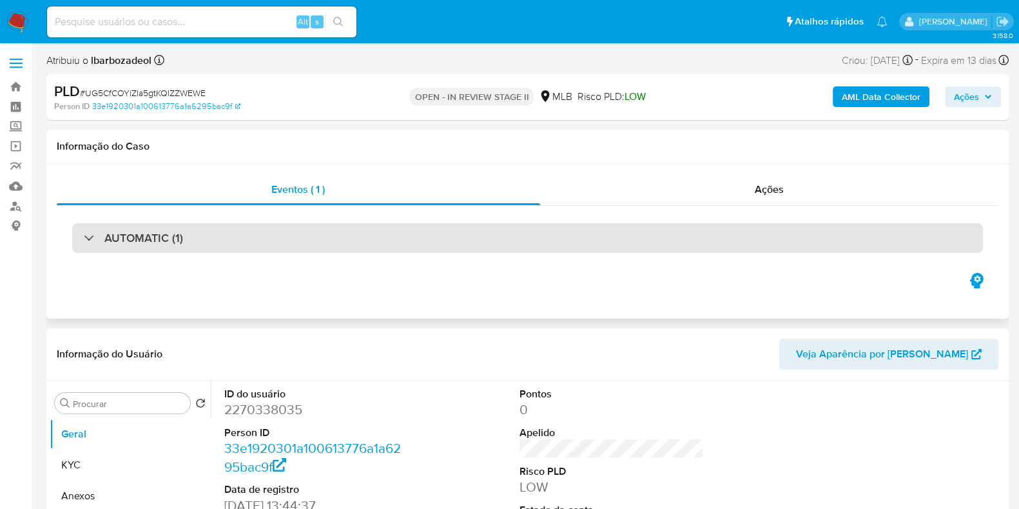
click at [565, 247] on div "AUTOMATIC (1)" at bounding box center [527, 238] width 911 height 30
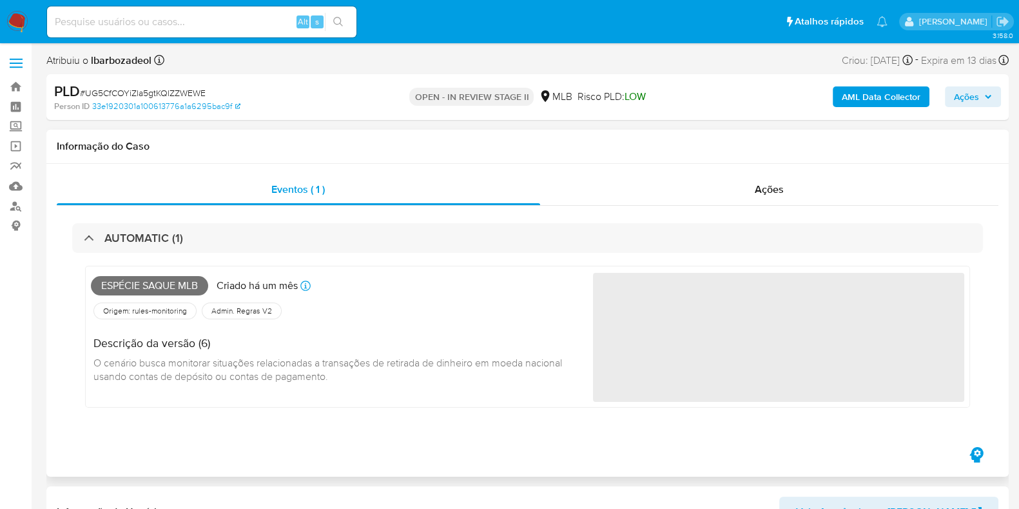
click at [180, 288] on span "Espécie saque mlb" at bounding box center [149, 285] width 117 height 19
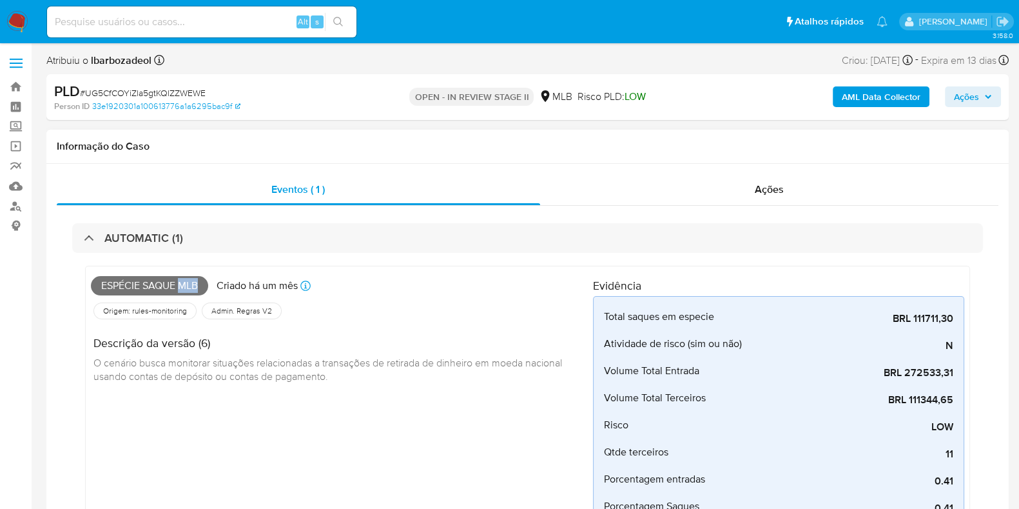
click at [180, 288] on span "Espécie saque mlb" at bounding box center [149, 285] width 117 height 19
copy span "Espécie saque mlb"
click at [963, 102] on span "Ações" at bounding box center [966, 96] width 25 height 21
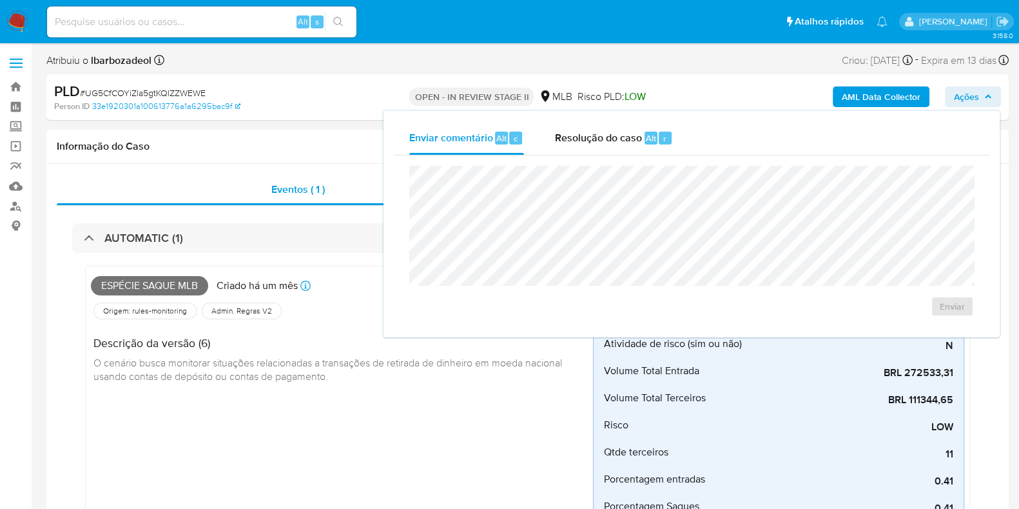
click at [838, 164] on div "Enviar" at bounding box center [692, 240] width 596 height 171
click at [344, 135] on div "Informação do Caso" at bounding box center [527, 147] width 963 height 34
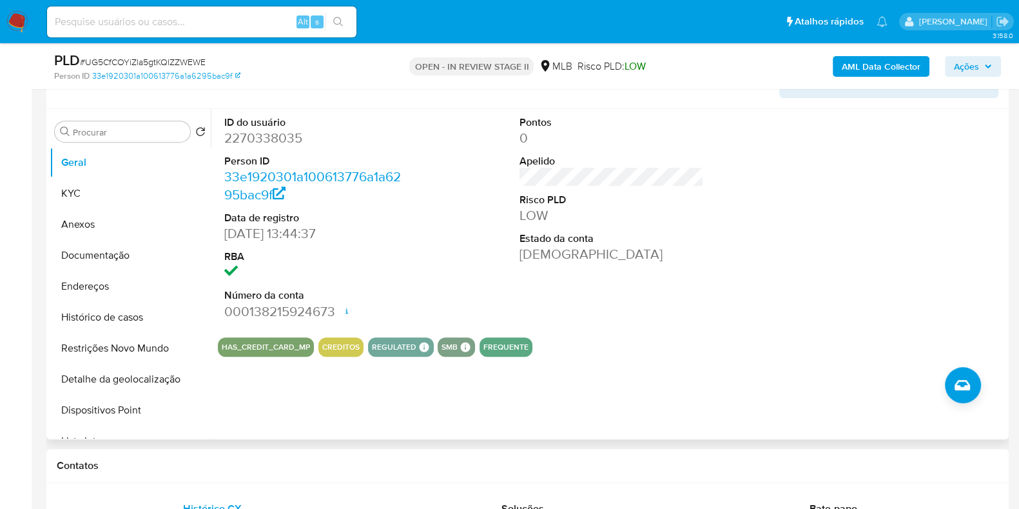
scroll to position [672, 0]
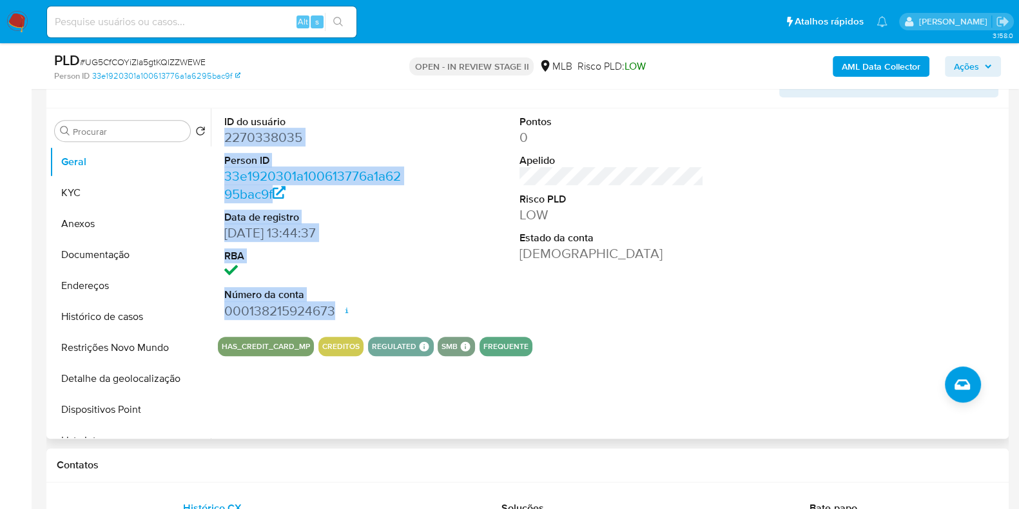
drag, startPoint x: 222, startPoint y: 135, endPoint x: 335, endPoint y: 311, distance: 209.9
click at [335, 311] on div "ID do usuário 2270338035 Person ID 33e1920301a100613776a1a6295bac9f Data de reg…" at bounding box center [316, 217] width 197 height 218
copy dl "2270338035 Person ID 33e1920301a100613776a1a6295bac9f Data de registro 16/02/20…"
click at [961, 71] on span "Ações" at bounding box center [966, 66] width 25 height 21
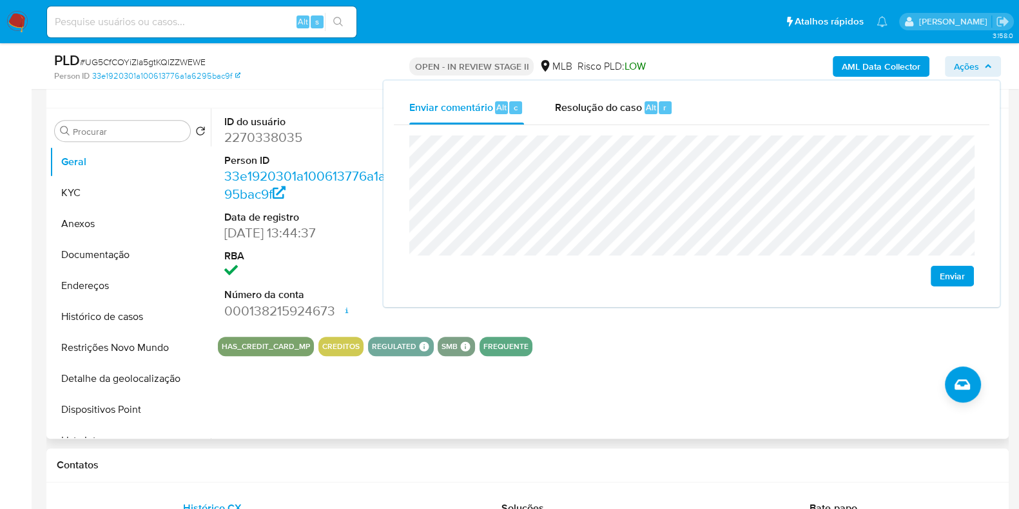
click at [355, 224] on dd "16/02/2025 13:44:37" at bounding box center [316, 233] width 184 height 18
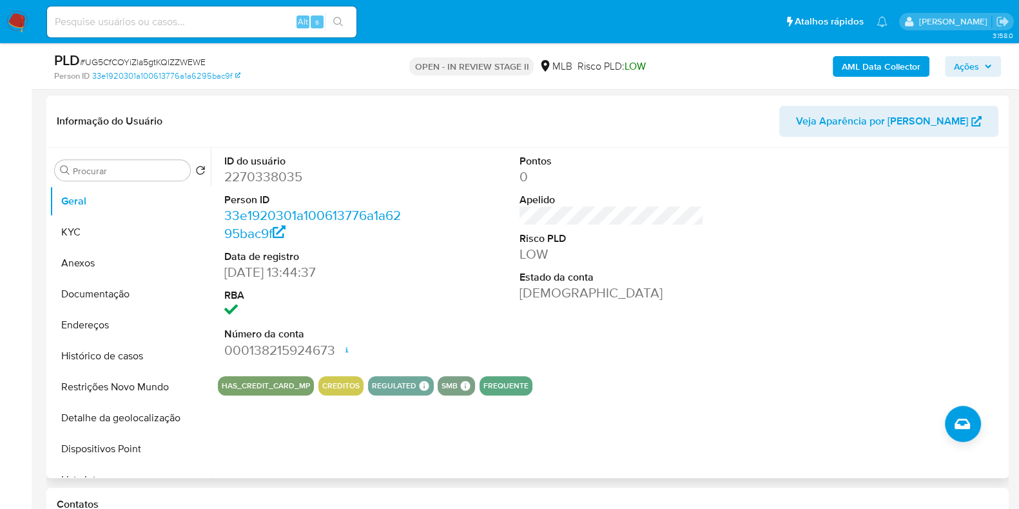
scroll to position [633, 0]
click at [964, 73] on span "Ações" at bounding box center [966, 66] width 25 height 21
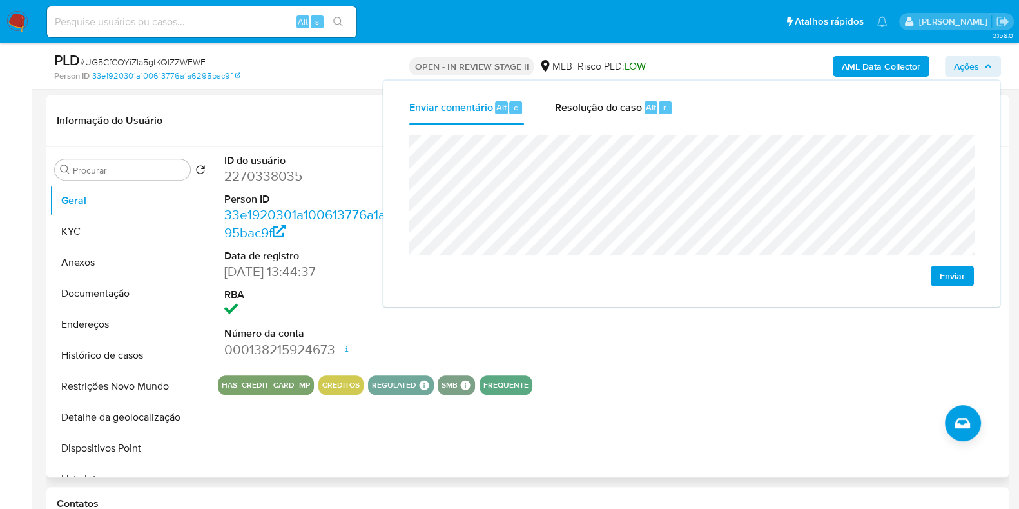
drag, startPoint x: 964, startPoint y: 72, endPoint x: 810, endPoint y: 190, distance: 193.6
click at [964, 72] on span "Ações" at bounding box center [966, 66] width 25 height 21
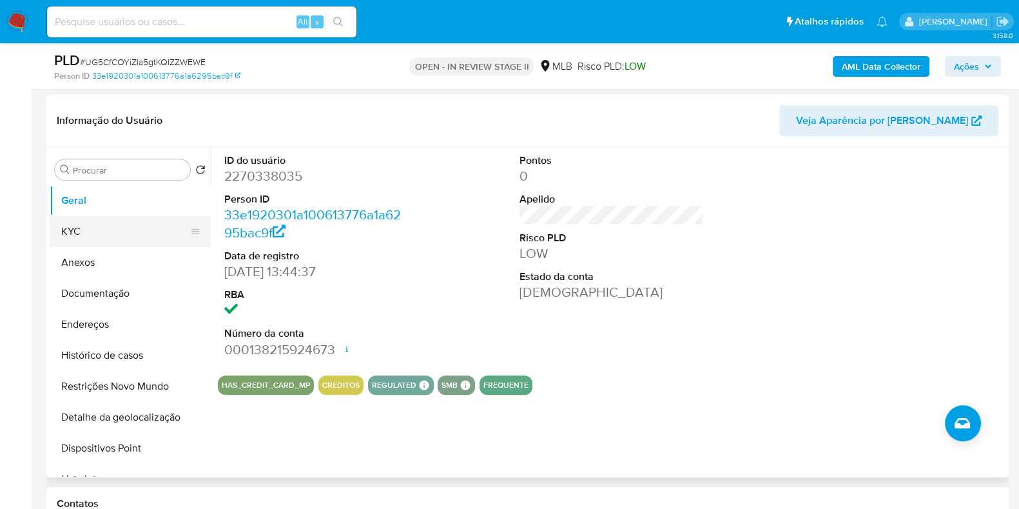
click at [142, 224] on button "KYC" at bounding box center [125, 231] width 151 height 31
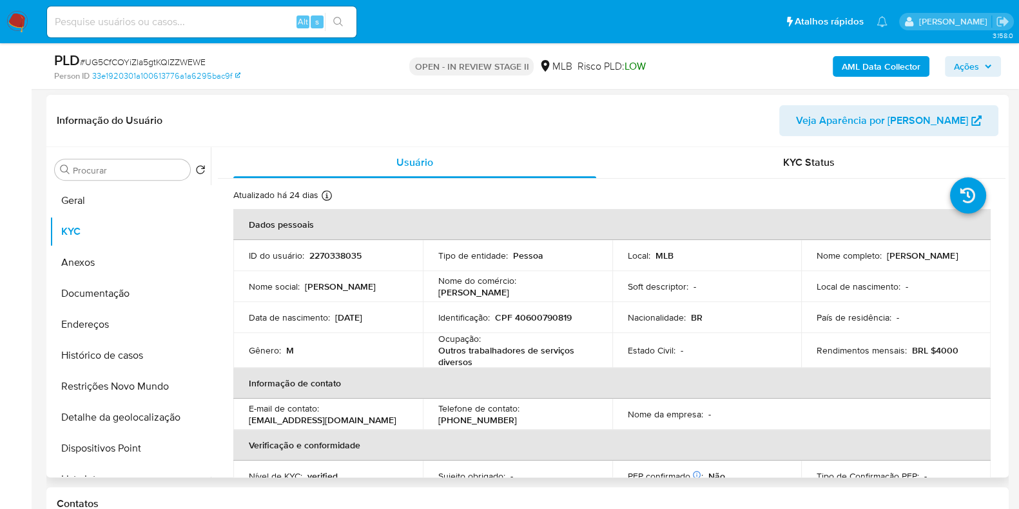
click at [538, 313] on p "CPF 40600790819" at bounding box center [533, 317] width 77 height 12
copy p "40600790819"
click at [551, 505] on h1 "Contatos" at bounding box center [528, 503] width 942 height 13
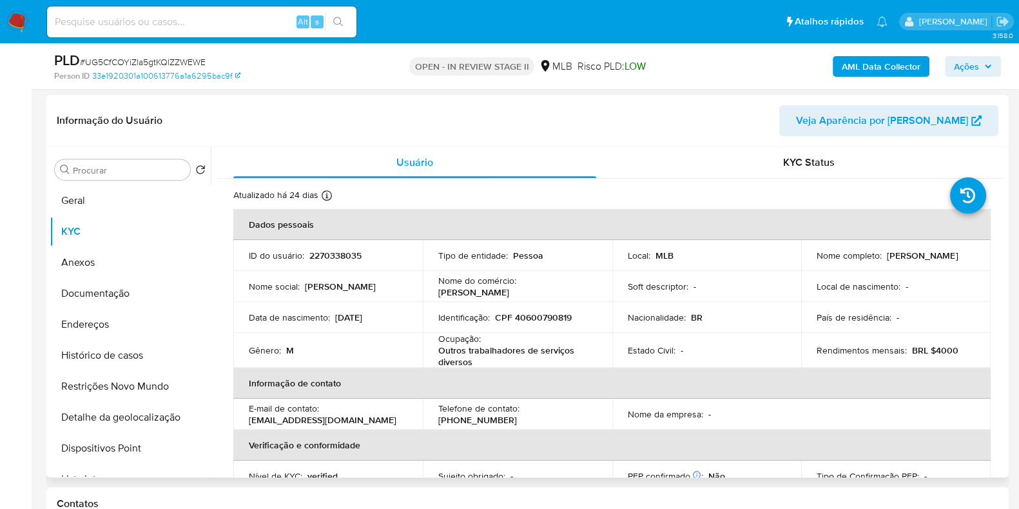
click at [552, 317] on p "CPF 40600790819" at bounding box center [533, 317] width 77 height 12
click at [545, 317] on p "CPF 40600790819" at bounding box center [533, 317] width 77 height 12
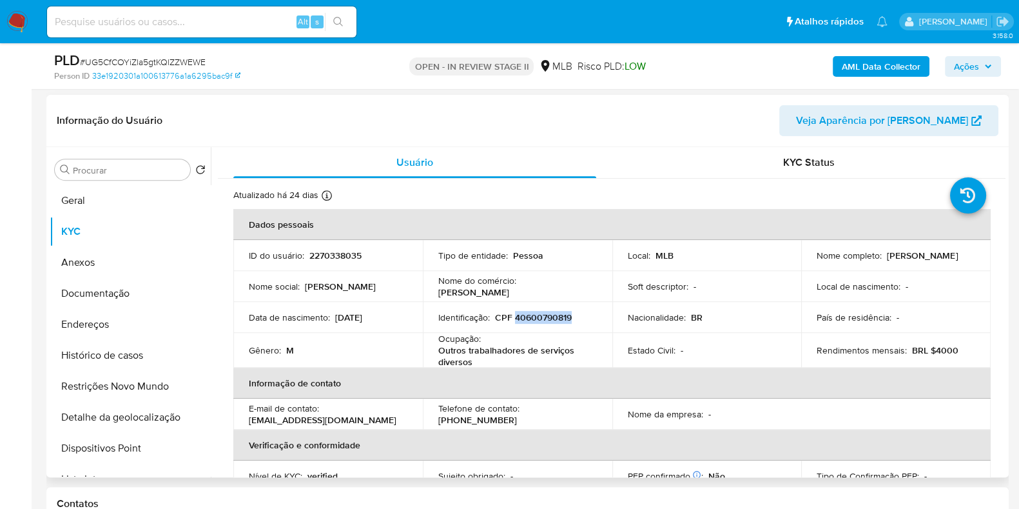
click at [545, 317] on p "CPF 40600790819" at bounding box center [533, 317] width 77 height 12
copy p "40600790819"
click at [977, 72] on span "Ações" at bounding box center [966, 66] width 25 height 21
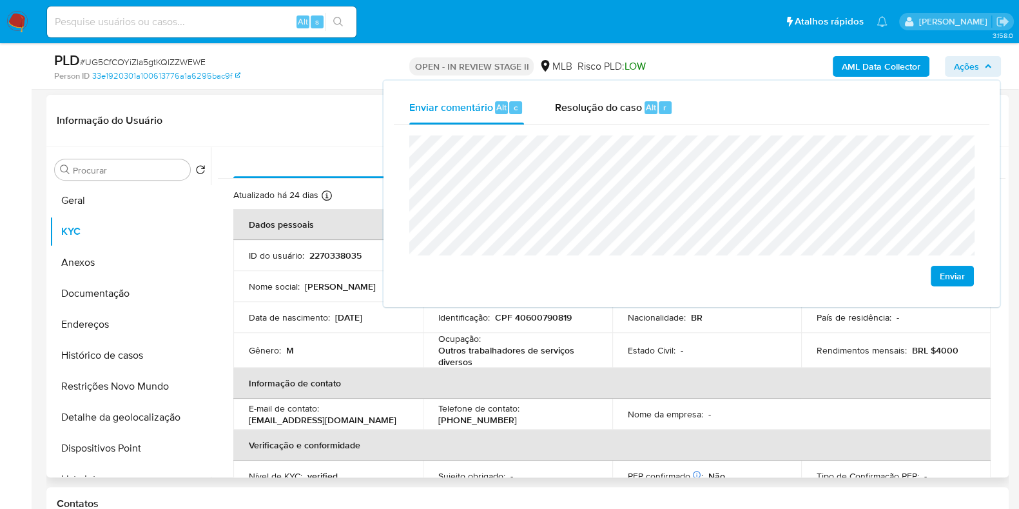
click at [483, 363] on p "Outros trabalhadores de serviços diversos" at bounding box center [514, 355] width 153 height 23
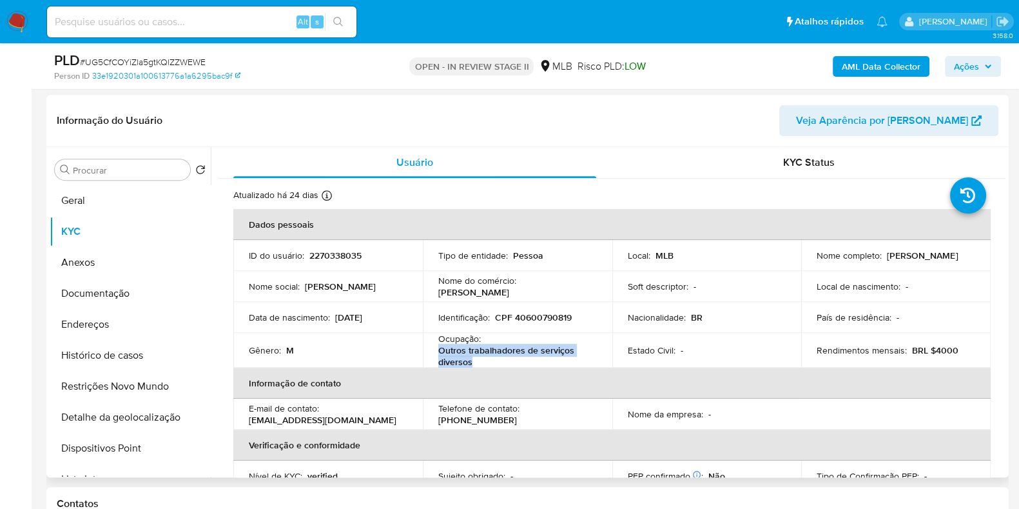
drag, startPoint x: 474, startPoint y: 363, endPoint x: 436, endPoint y: 349, distance: 40.4
click at [438, 349] on p "Outros trabalhadores de serviços diversos" at bounding box center [514, 355] width 153 height 23
copy p "Outros trabalhadores de serviços diversos"
drag, startPoint x: 983, startPoint y: 70, endPoint x: 970, endPoint y: 75, distance: 13.7
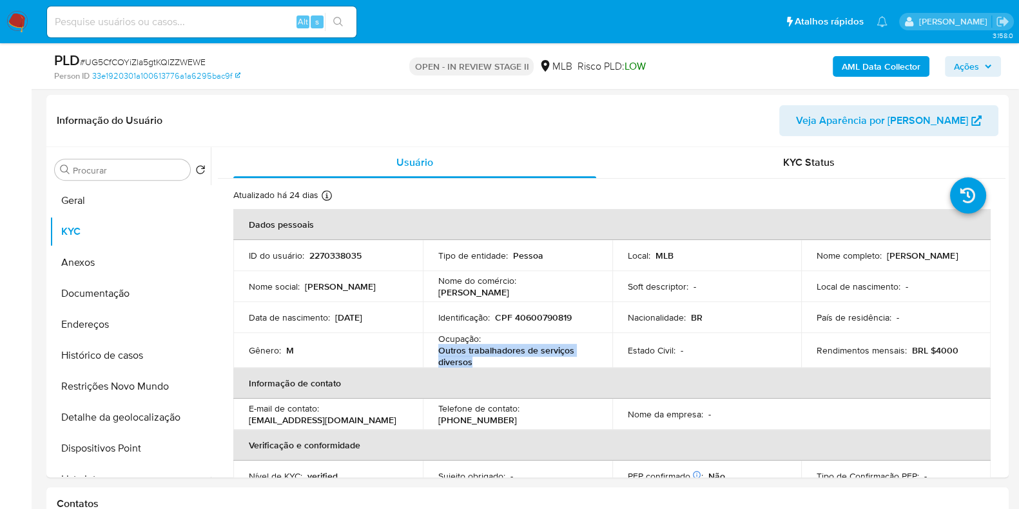
click at [983, 70] on span "Ações" at bounding box center [973, 66] width 38 height 18
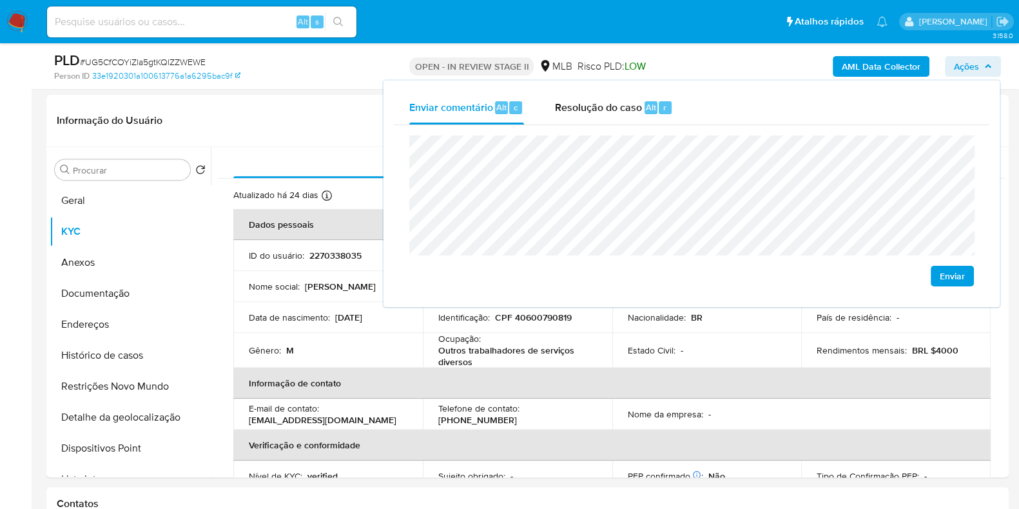
click at [0, 0] on lt-span "econômica" at bounding box center [0, 0] width 0 height 0
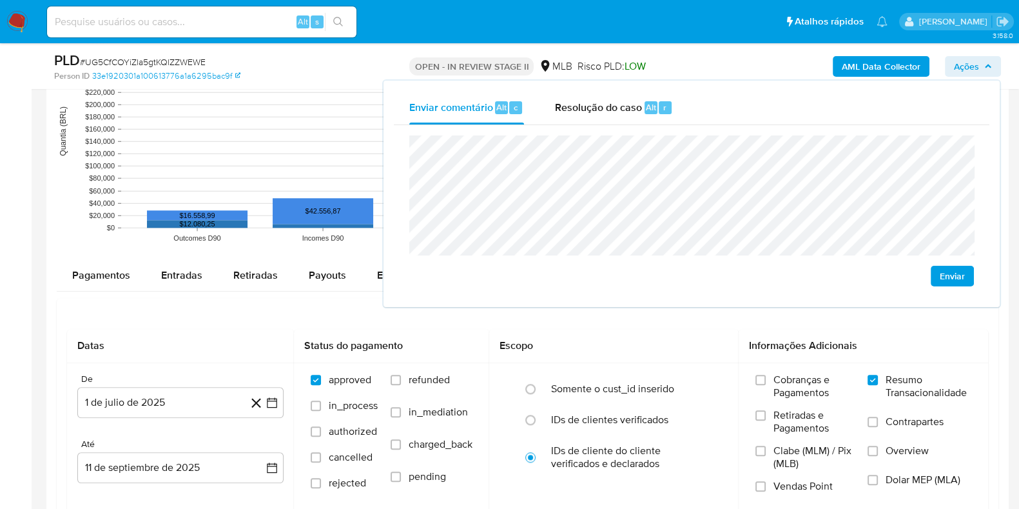
drag, startPoint x: 431, startPoint y: 302, endPoint x: 259, endPoint y: 303, distance: 171.5
click at [259, 303] on div "Datas De 1 de julio de 2025 1-07-2025 Até 11 de septiembre de 2025 11-09-2025 S…" at bounding box center [528, 484] width 942 height 372
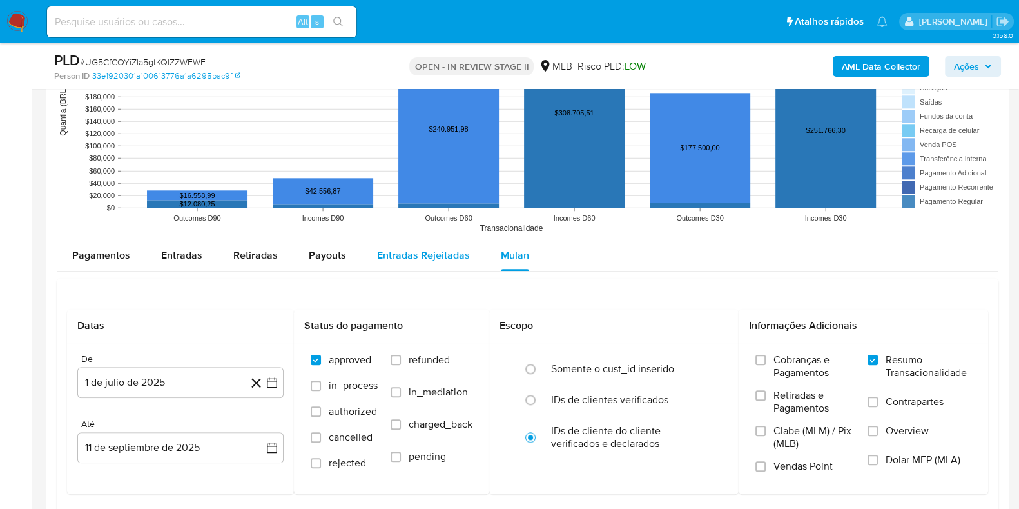
scroll to position [1697, 0]
click at [429, 260] on div "Entradas Rejeitadas" at bounding box center [423, 254] width 93 height 31
select select "10"
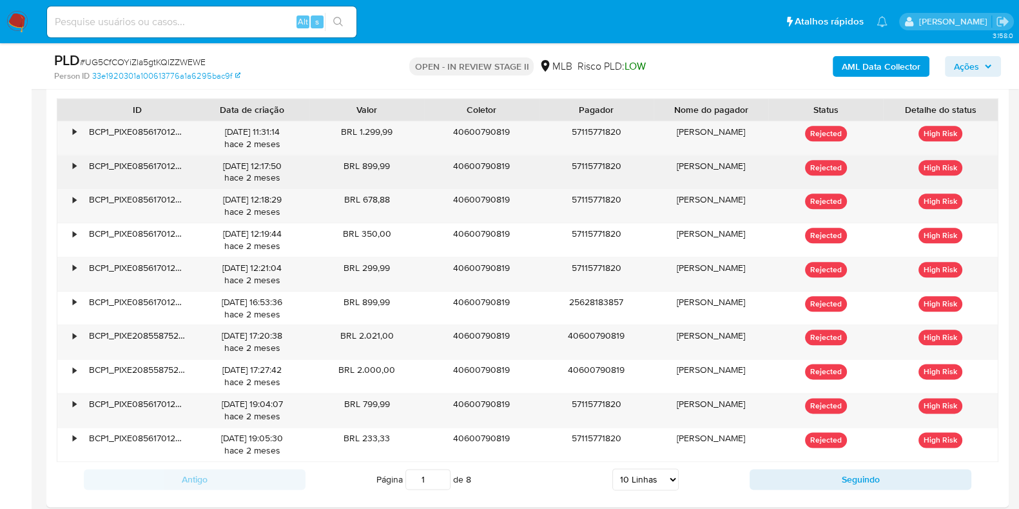
scroll to position [1941, 0]
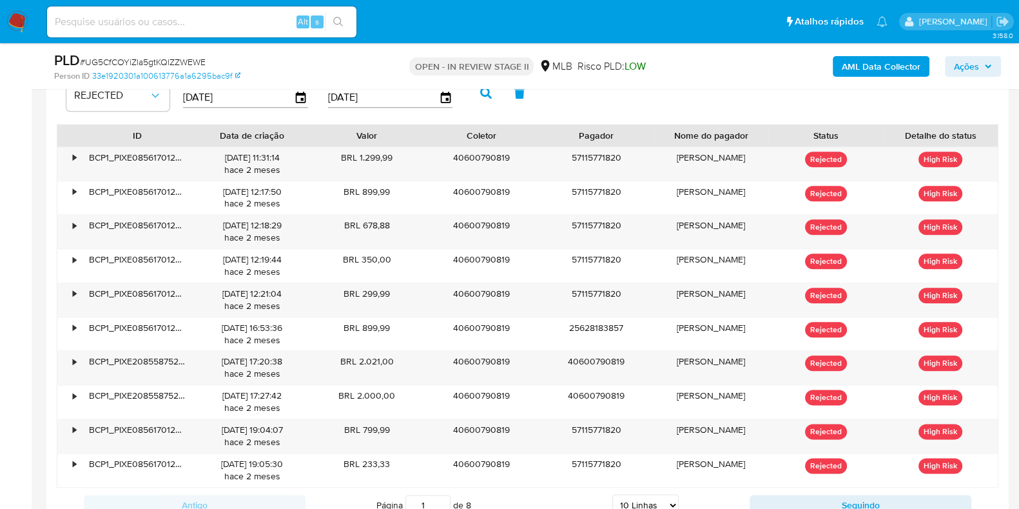
scroll to position [1914, 0]
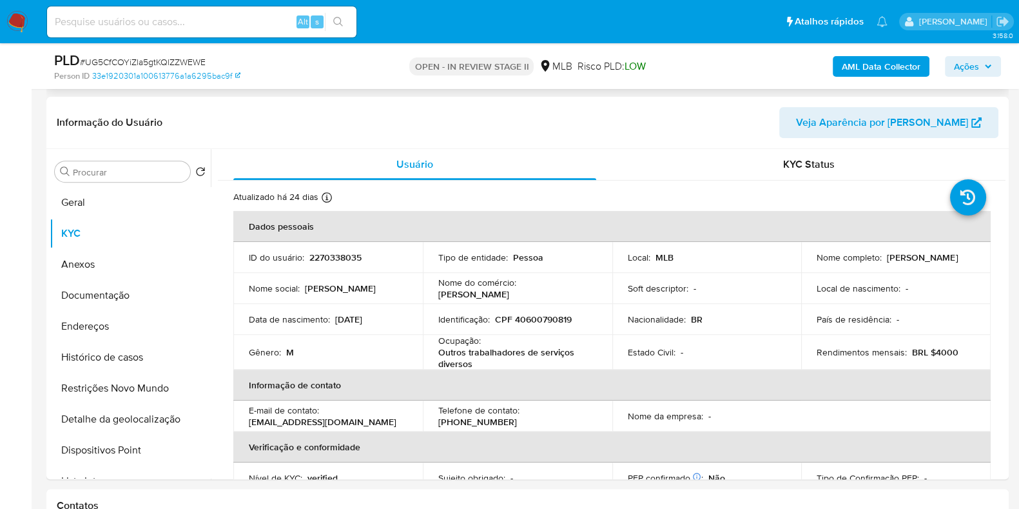
scroll to position [632, 0]
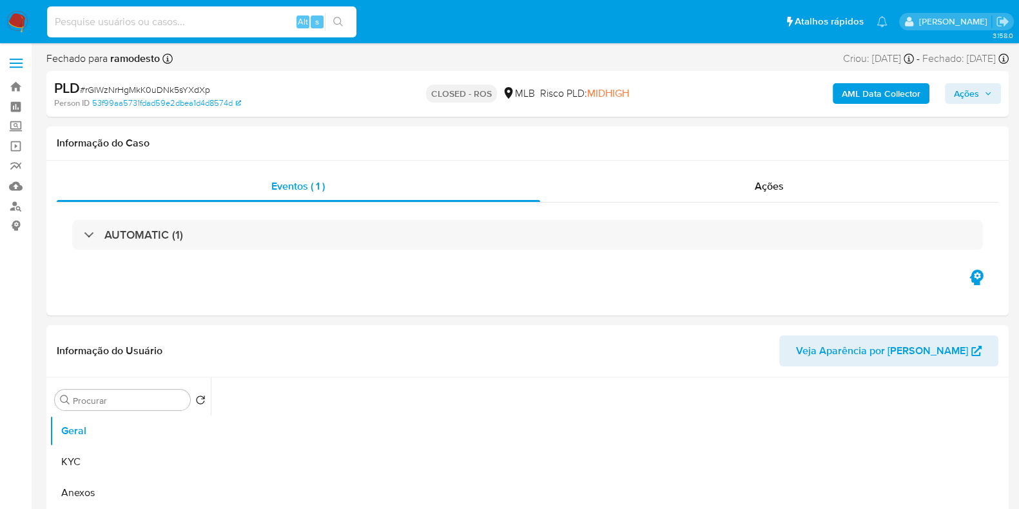
click at [222, 28] on input at bounding box center [201, 22] width 309 height 17
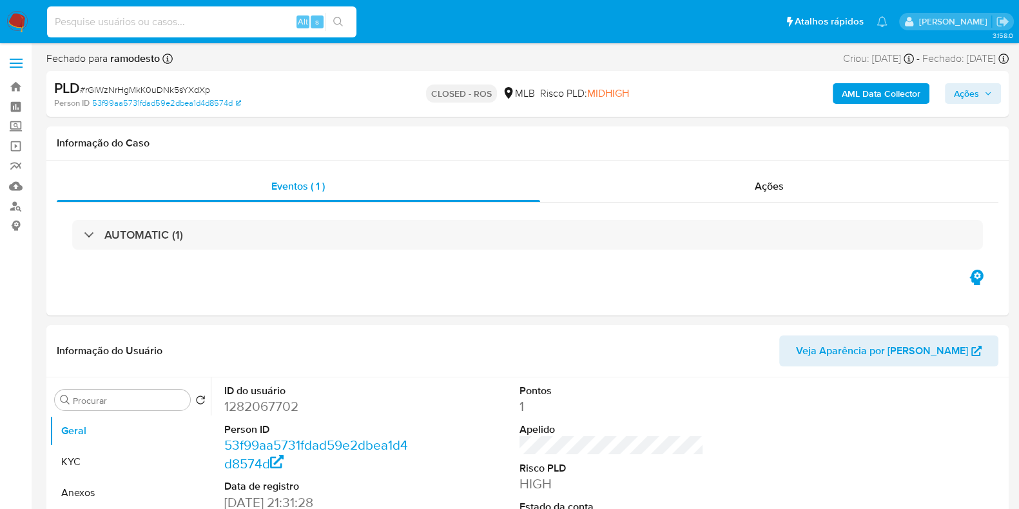
paste input "nhS6hDjO8KusU8xHmJjkVRPY"
type input "nhS6hDjO8KusU8xHmJjkVRPY"
select select "10"
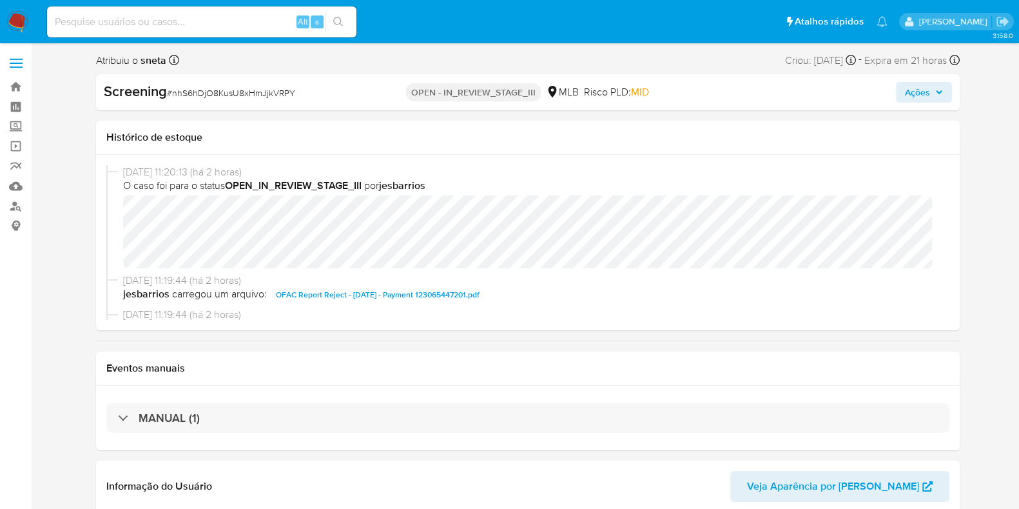
select select "10"
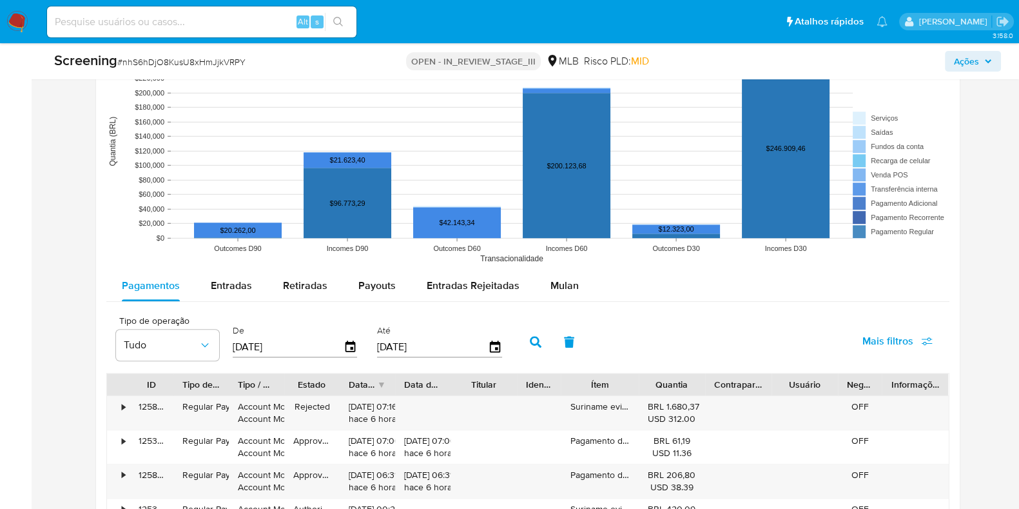
scroll to position [1247, 0]
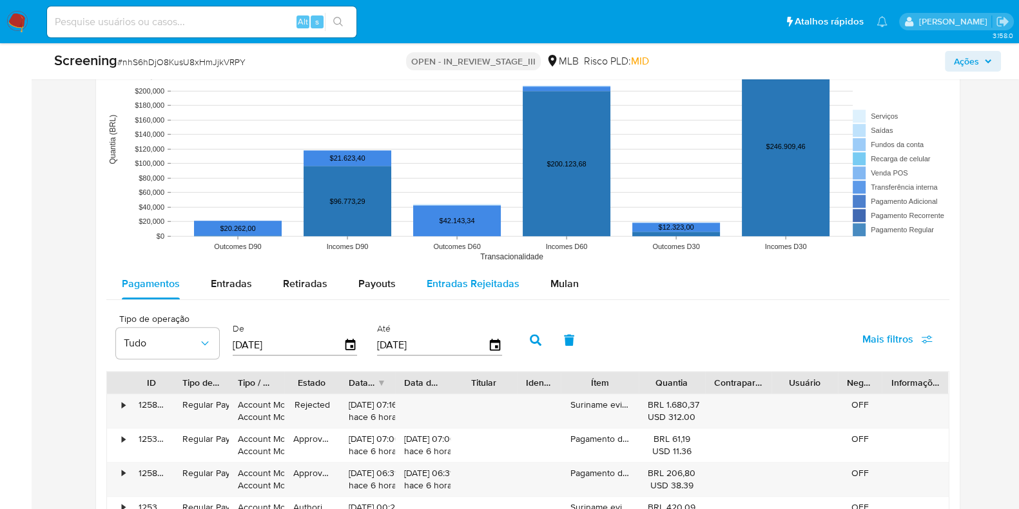
click at [457, 288] on span "Entradas Rejeitadas" at bounding box center [473, 283] width 93 height 15
select select "10"
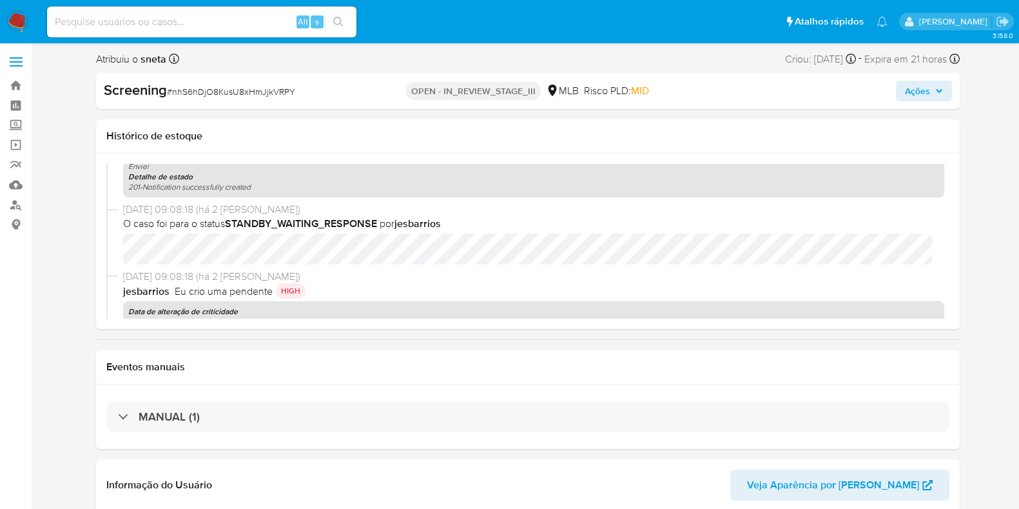
scroll to position [0, 0]
